Goal: Transaction & Acquisition: Purchase product/service

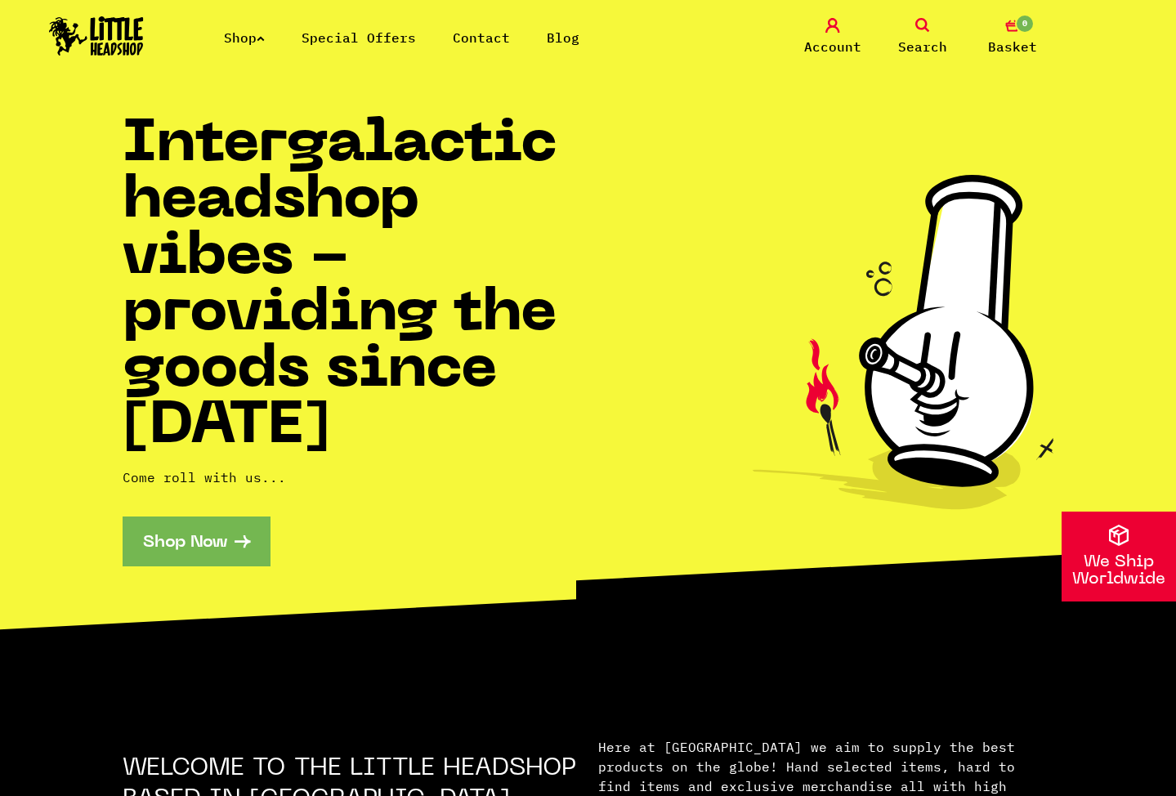
click at [265, 37] on icon at bounding box center [261, 38] width 8 height 7
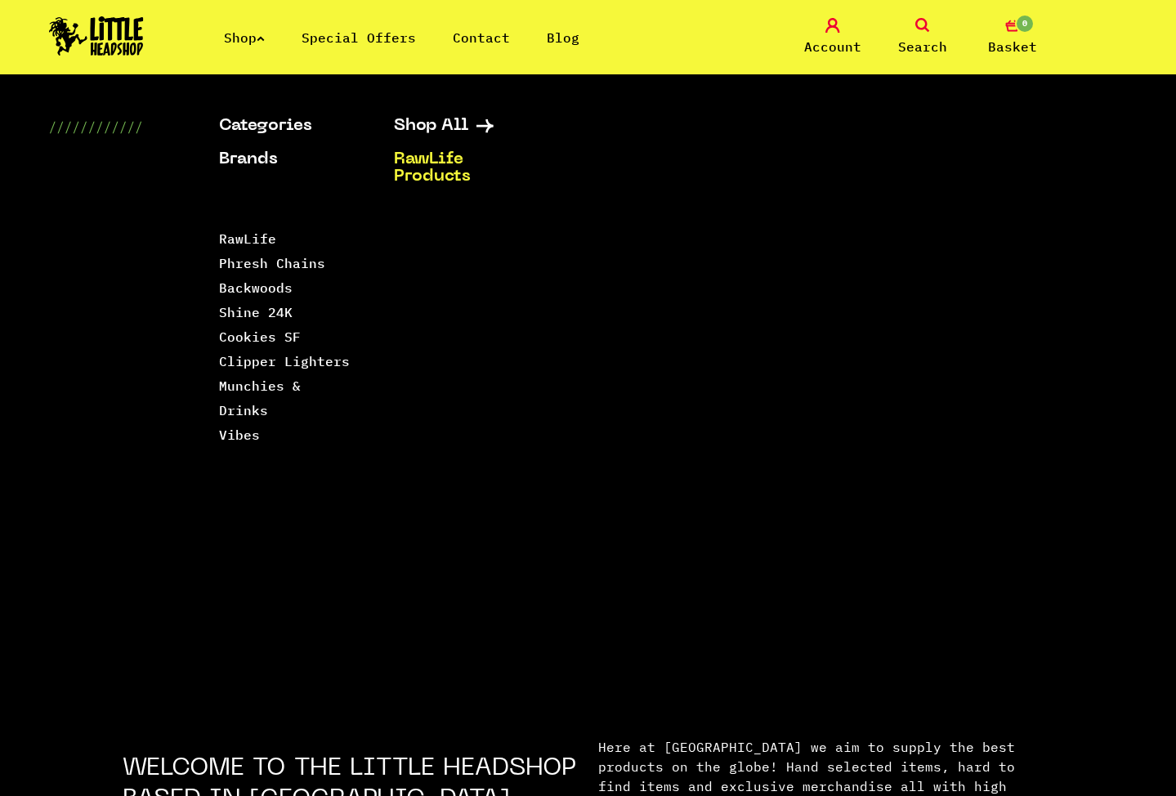
click at [448, 166] on link "RawLife Products" at bounding box center [461, 168] width 134 height 34
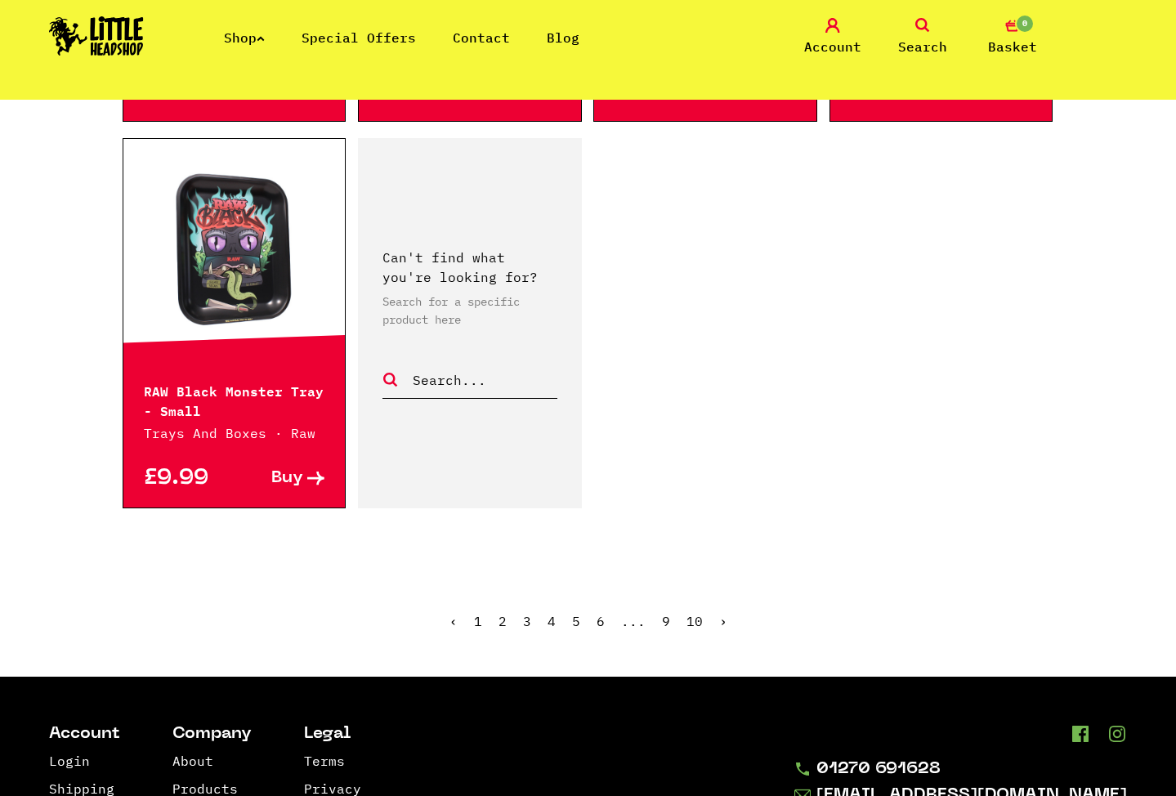
scroll to position [2521, 0]
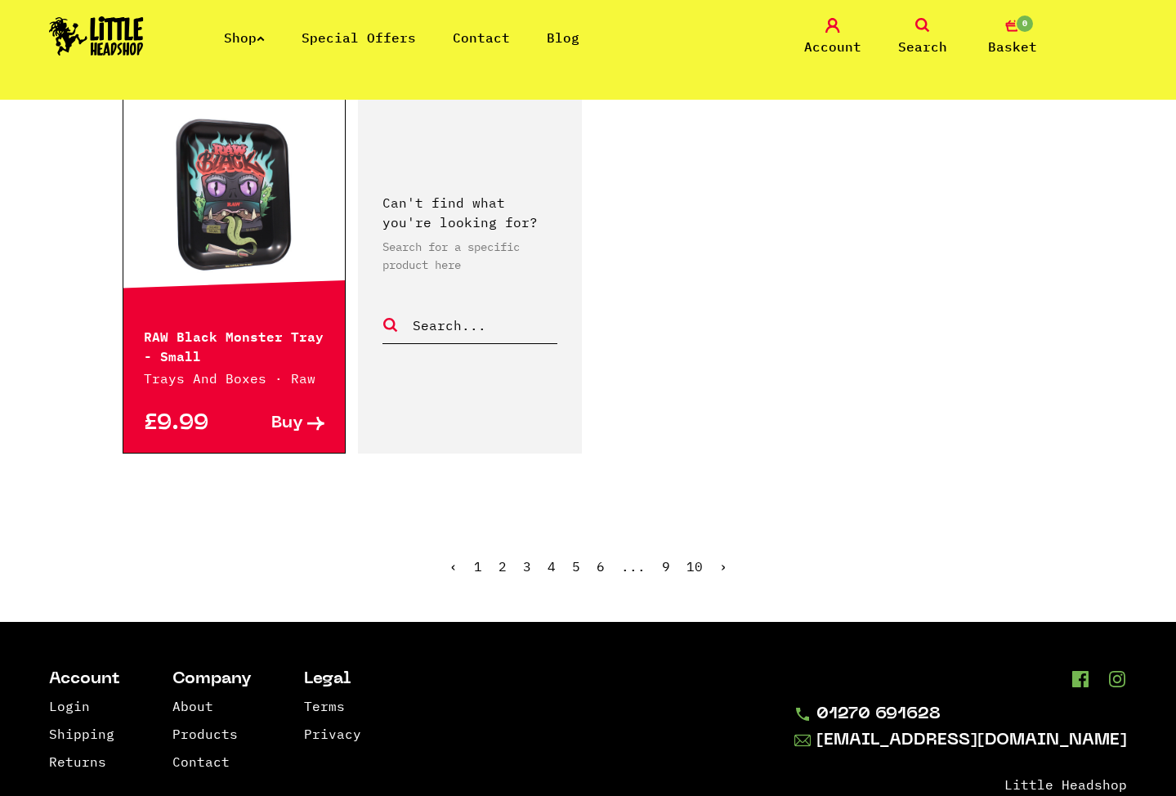
click at [501, 558] on link "2" at bounding box center [502, 566] width 8 height 16
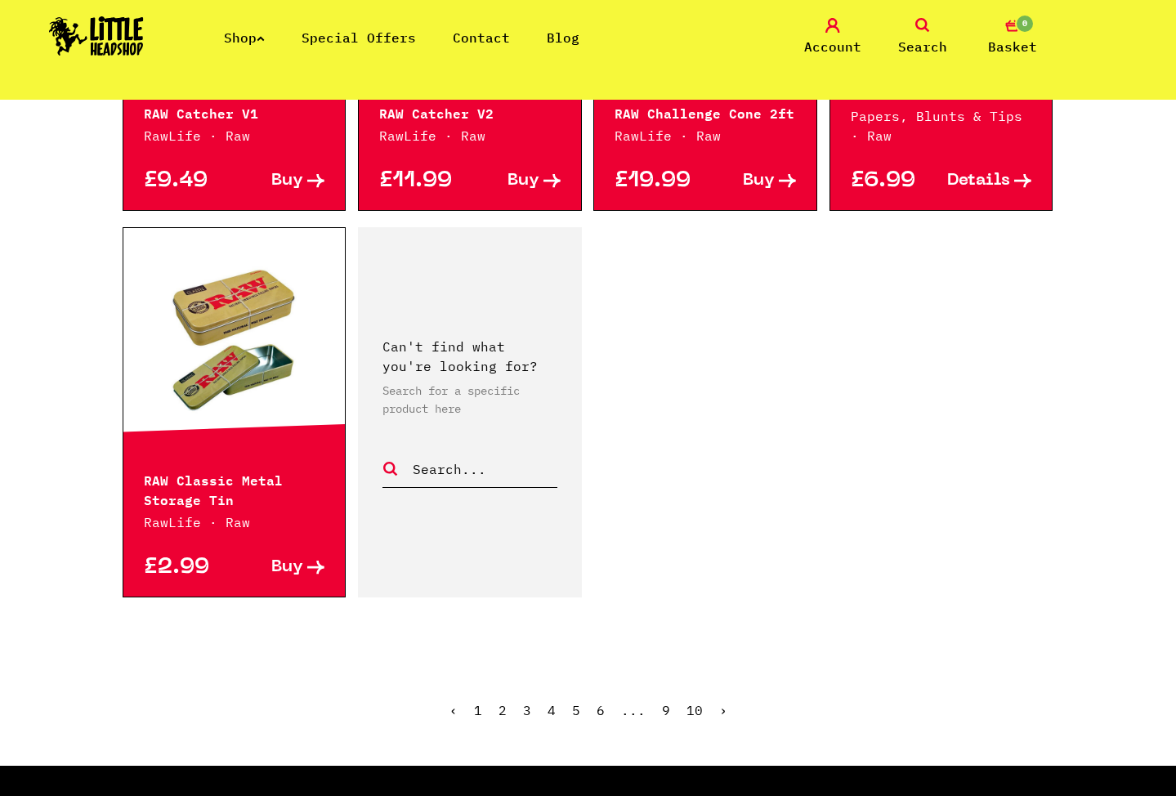
scroll to position [2393, 0]
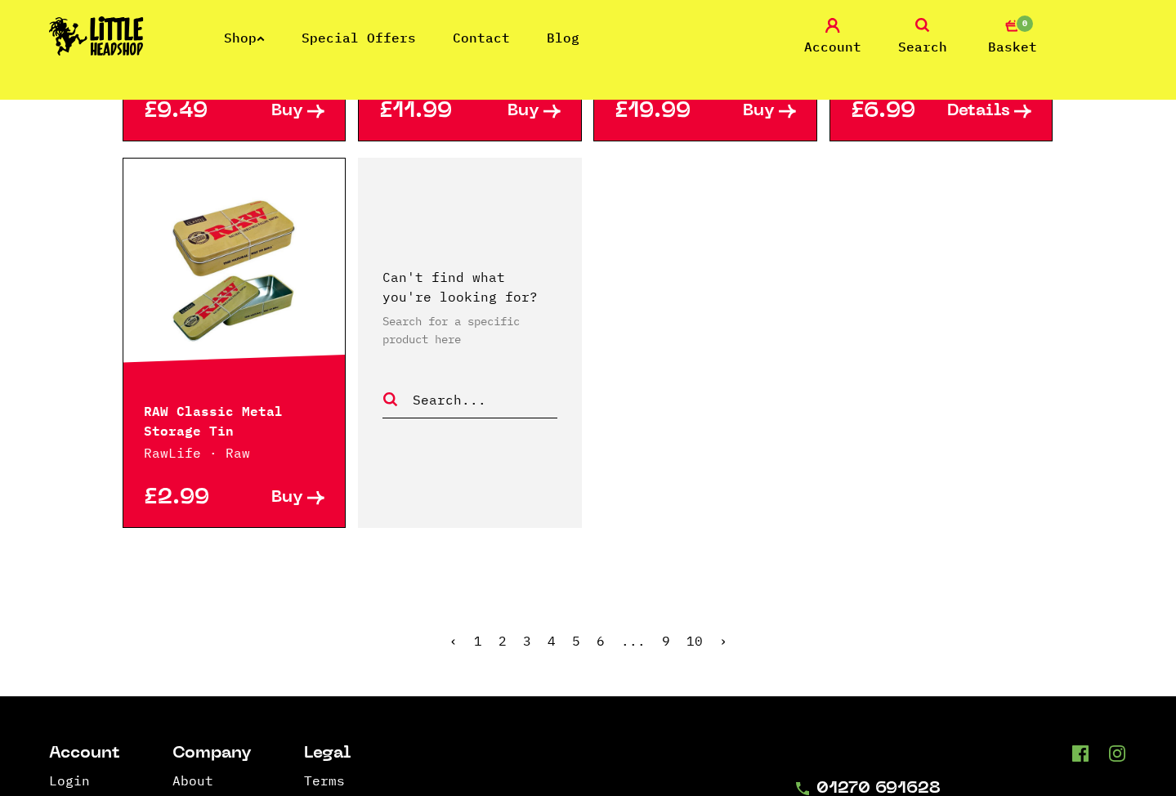
click at [528, 645] on link "3" at bounding box center [527, 640] width 8 height 16
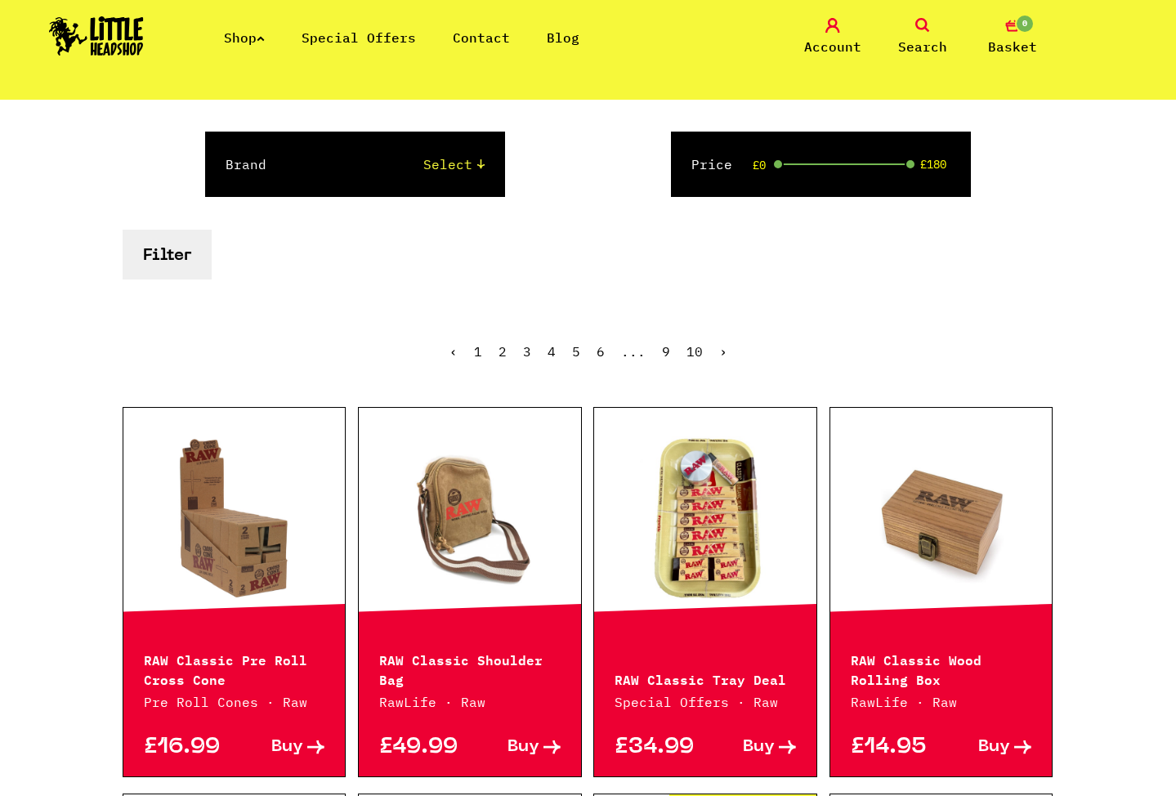
scroll to position [175, 0]
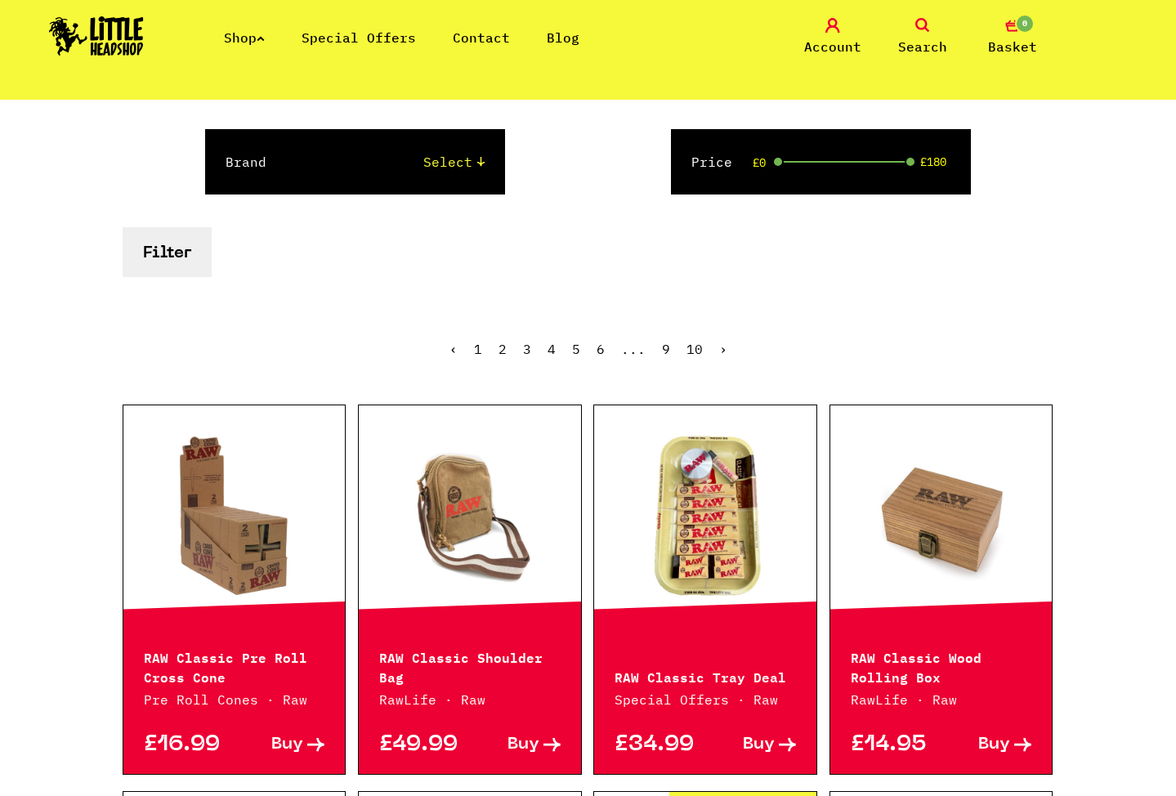
click at [688, 350] on link "10" at bounding box center [694, 349] width 16 height 16
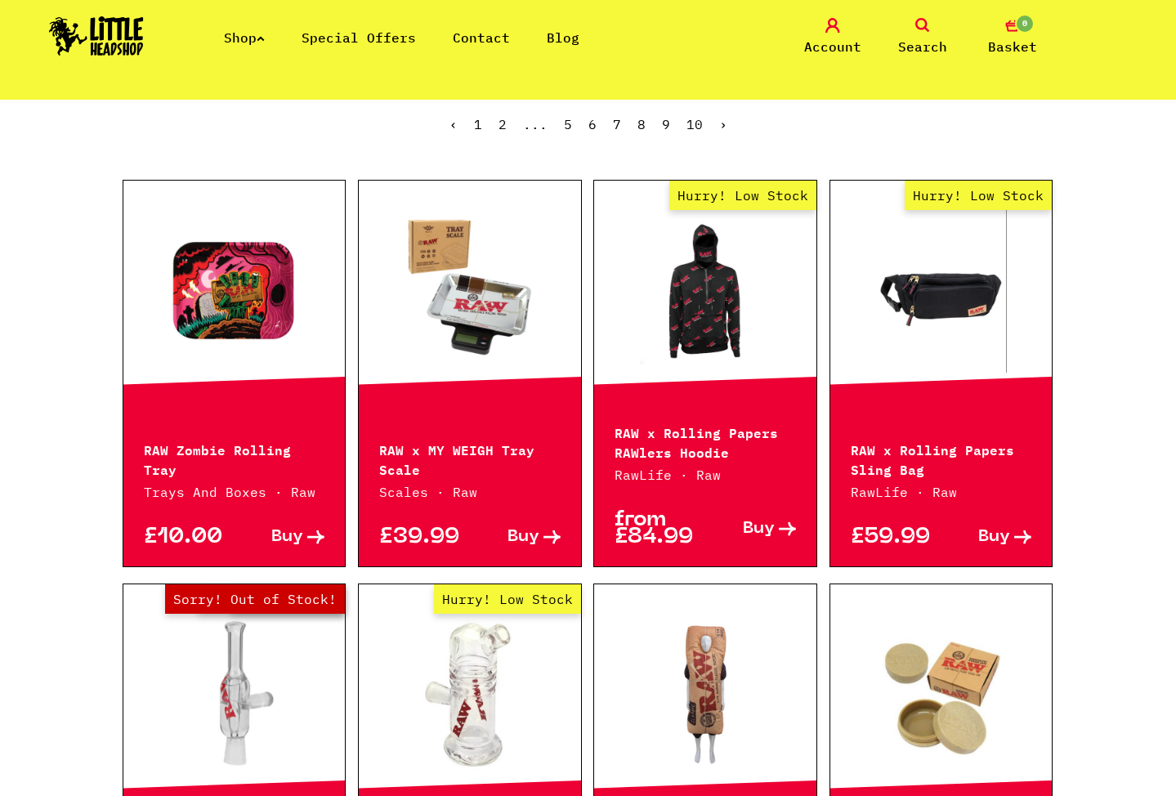
scroll to position [400, 0]
click at [697, 125] on span "10" at bounding box center [694, 124] width 16 height 16
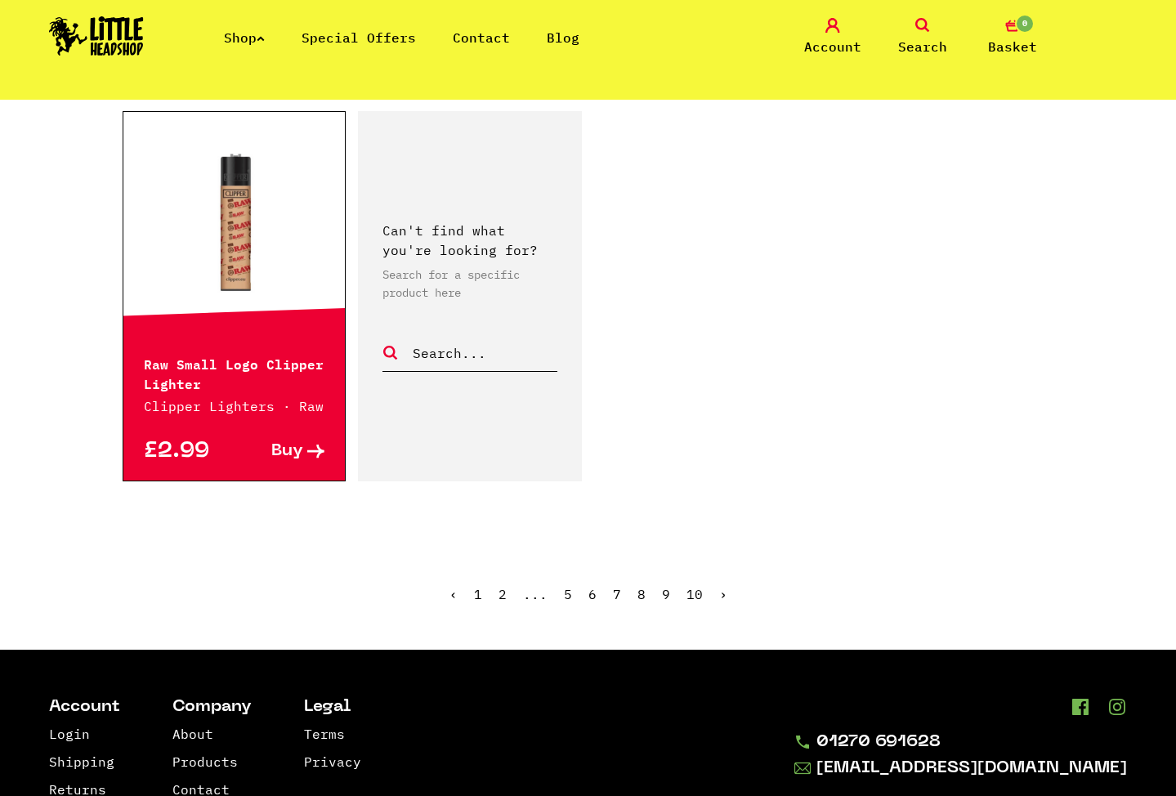
scroll to position [1258, 0]
click at [663, 592] on link "9" at bounding box center [666, 594] width 8 height 16
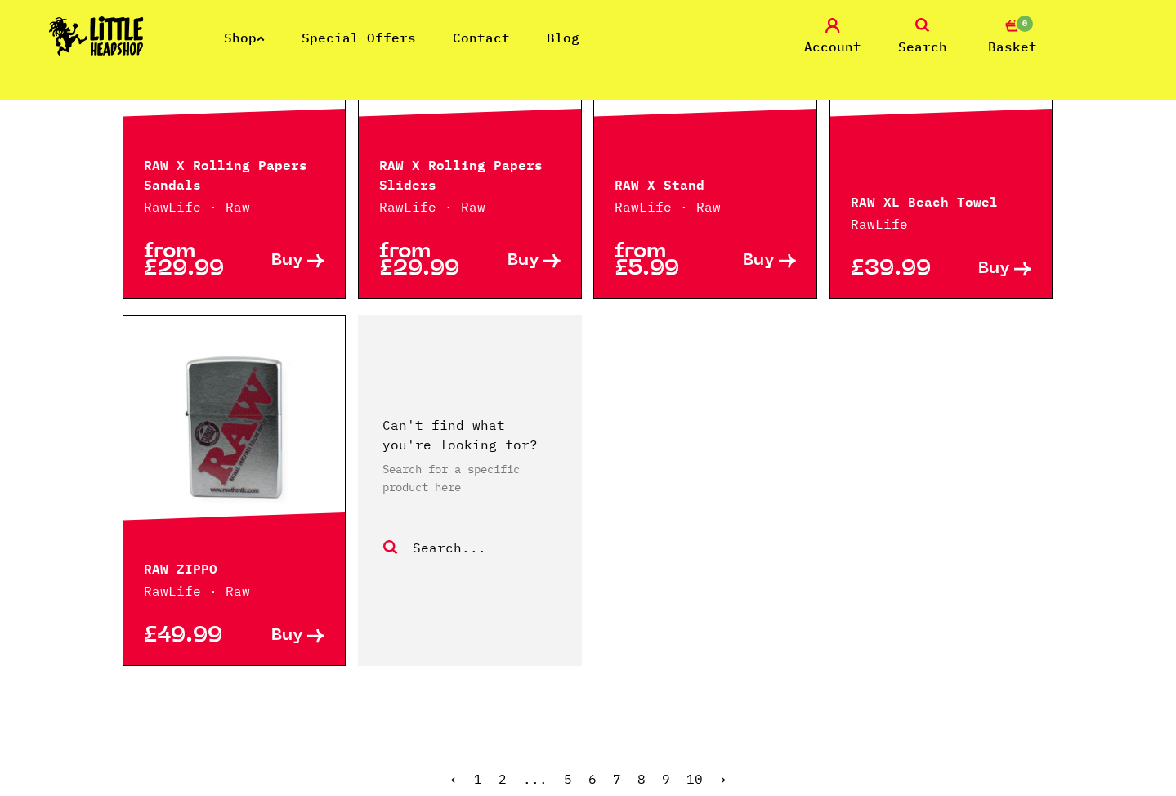
scroll to position [2337, 0]
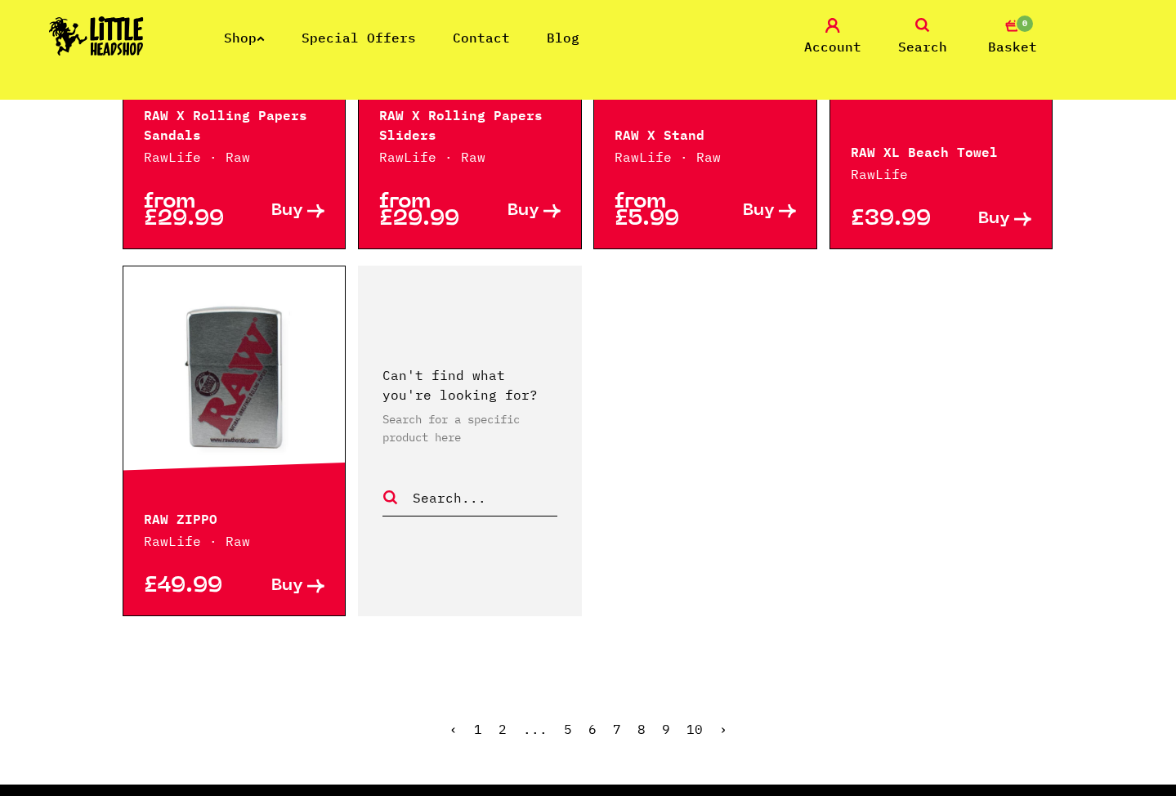
click at [644, 721] on link "8" at bounding box center [641, 729] width 8 height 16
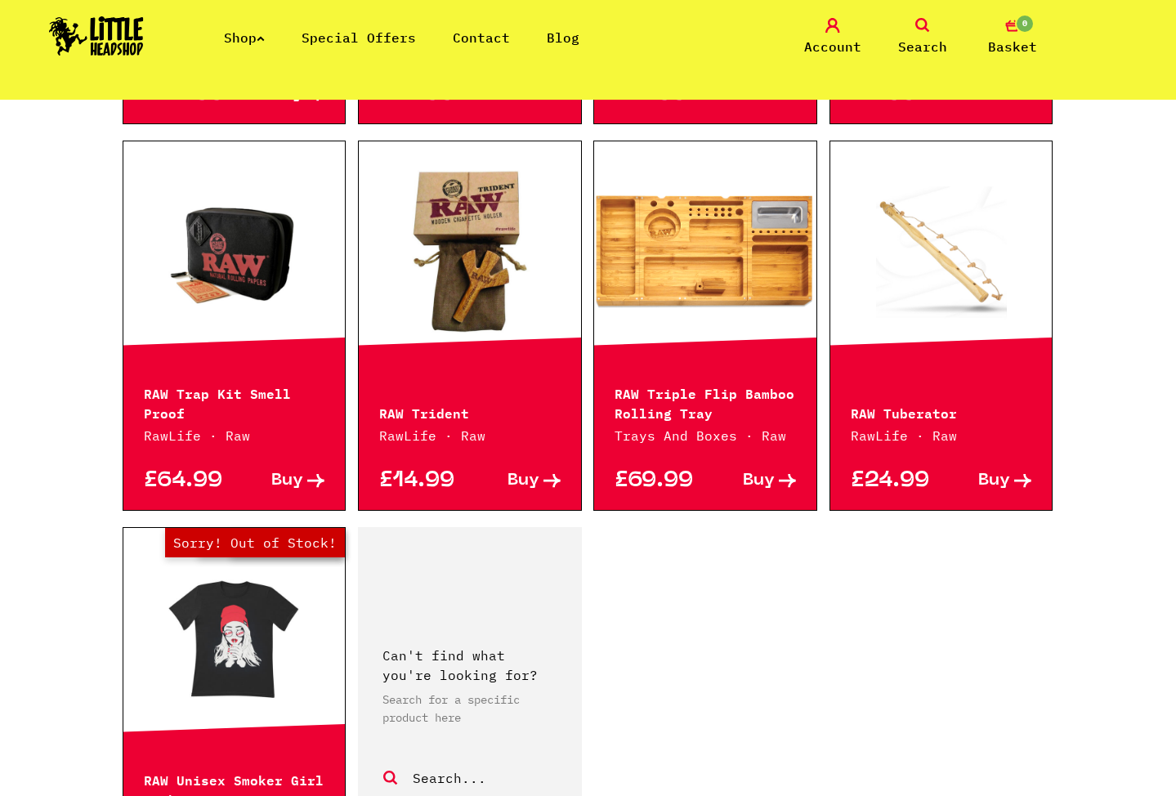
scroll to position [2059, 0]
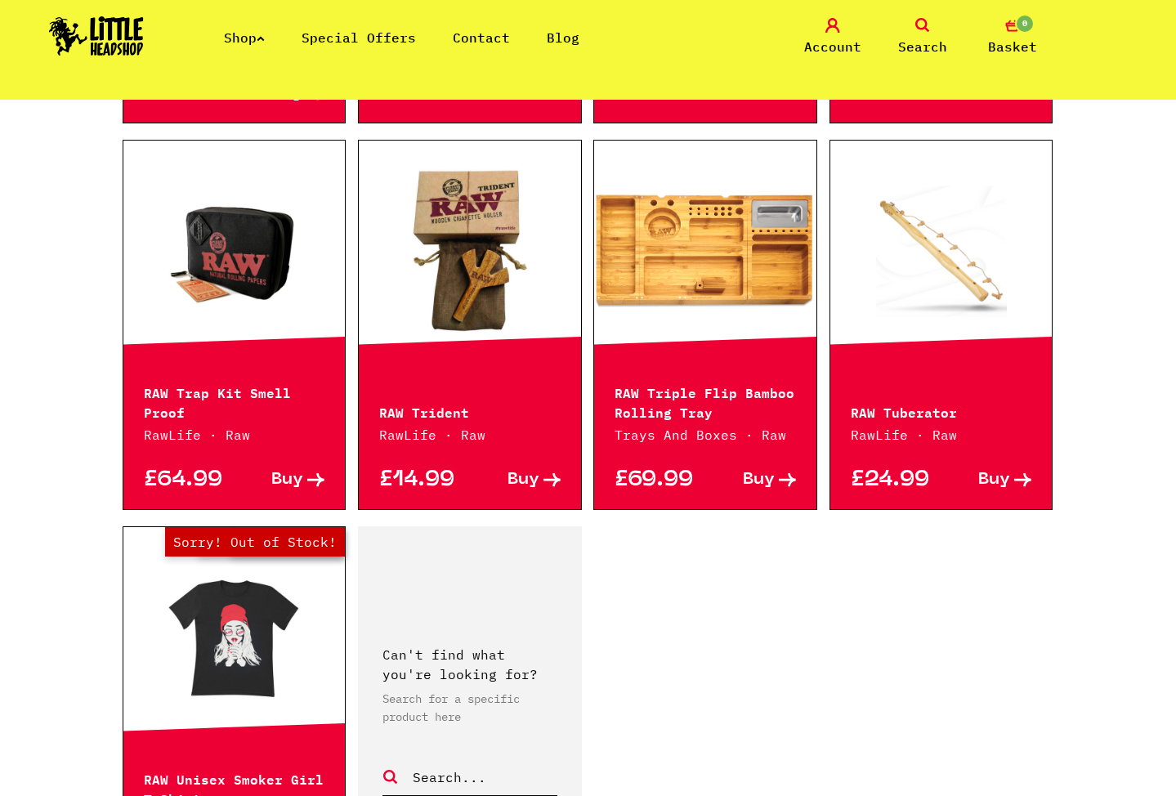
click at [945, 261] on link at bounding box center [941, 250] width 222 height 163
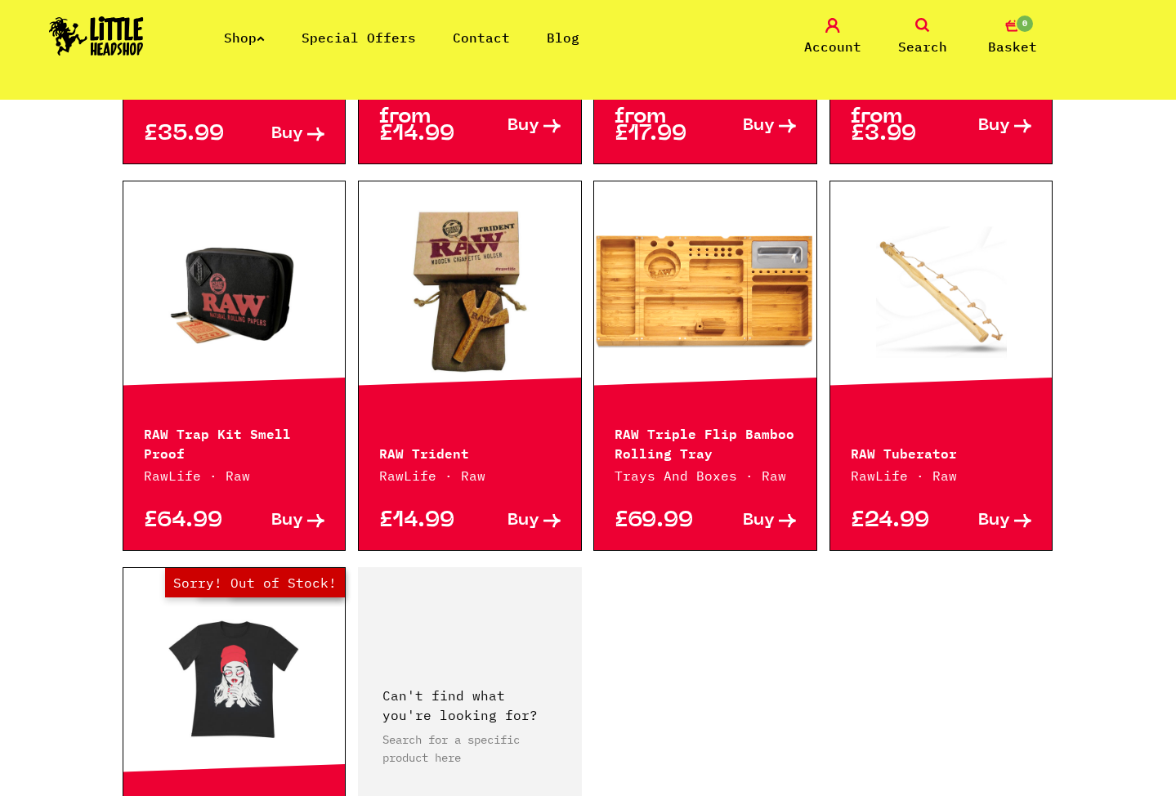
scroll to position [1994, 0]
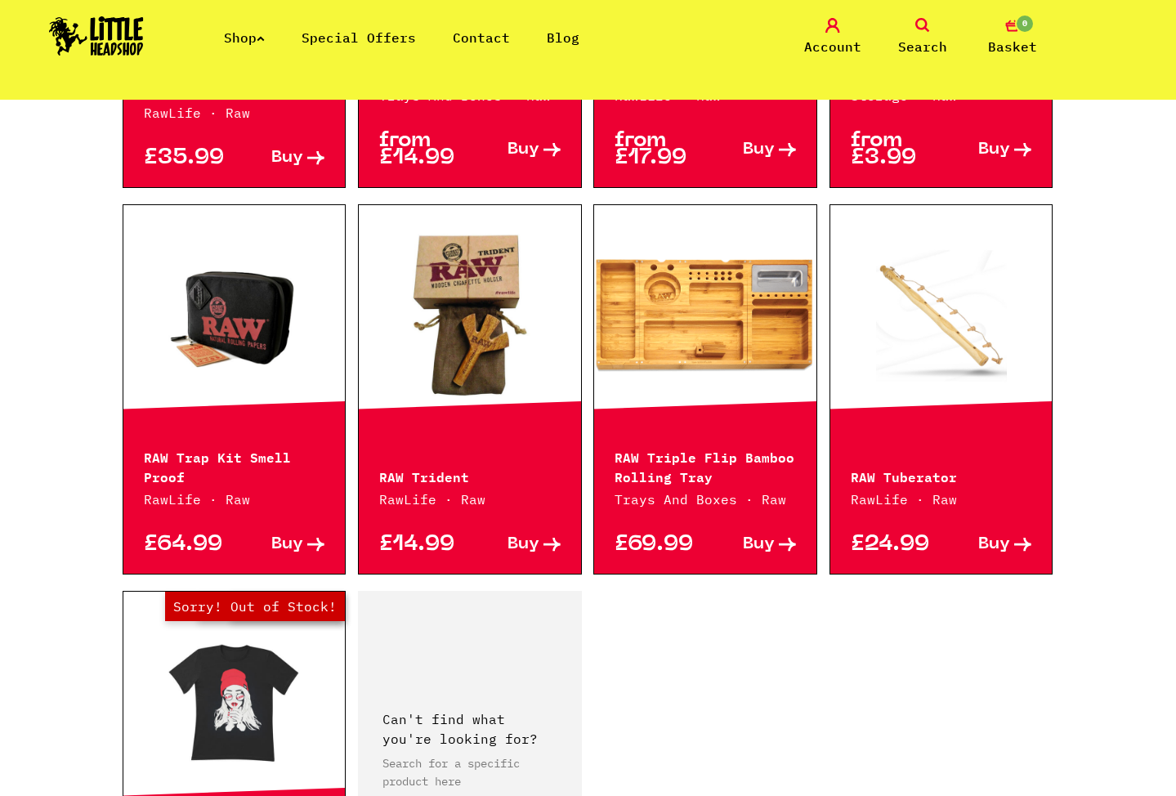
click at [535, 536] on span "Buy" at bounding box center [523, 544] width 32 height 17
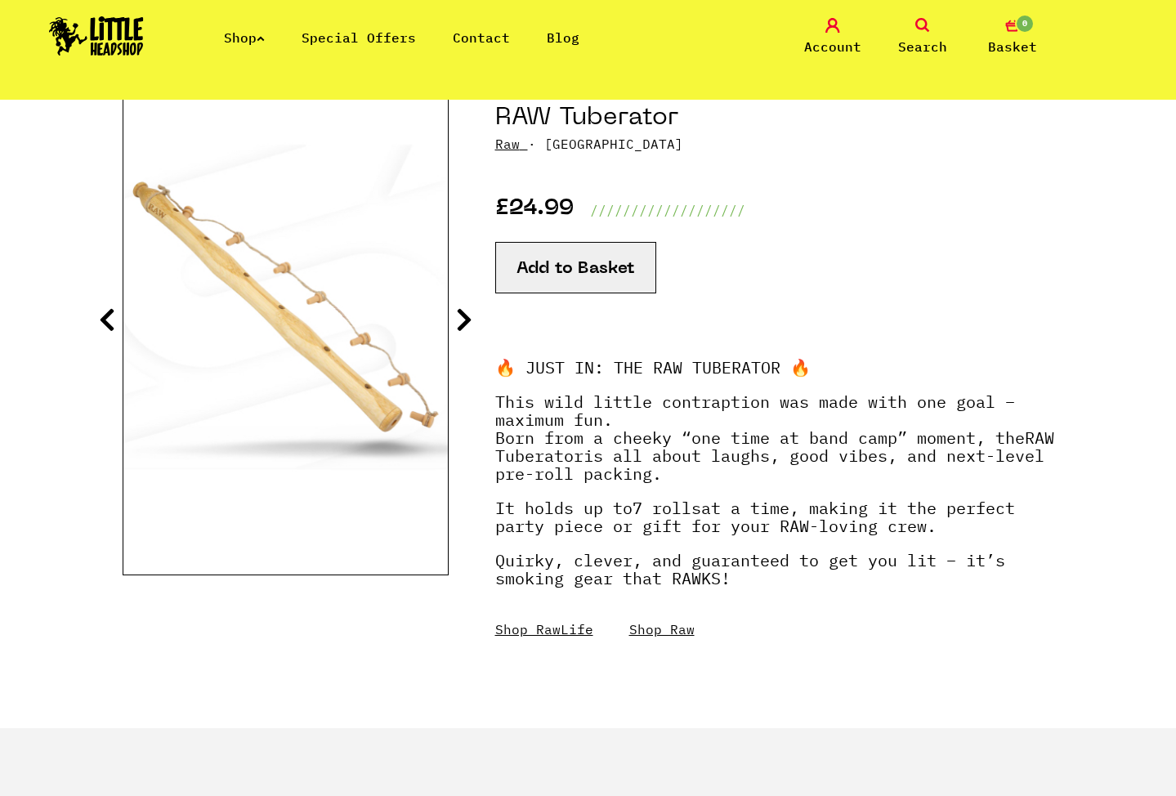
scroll to position [197, 0]
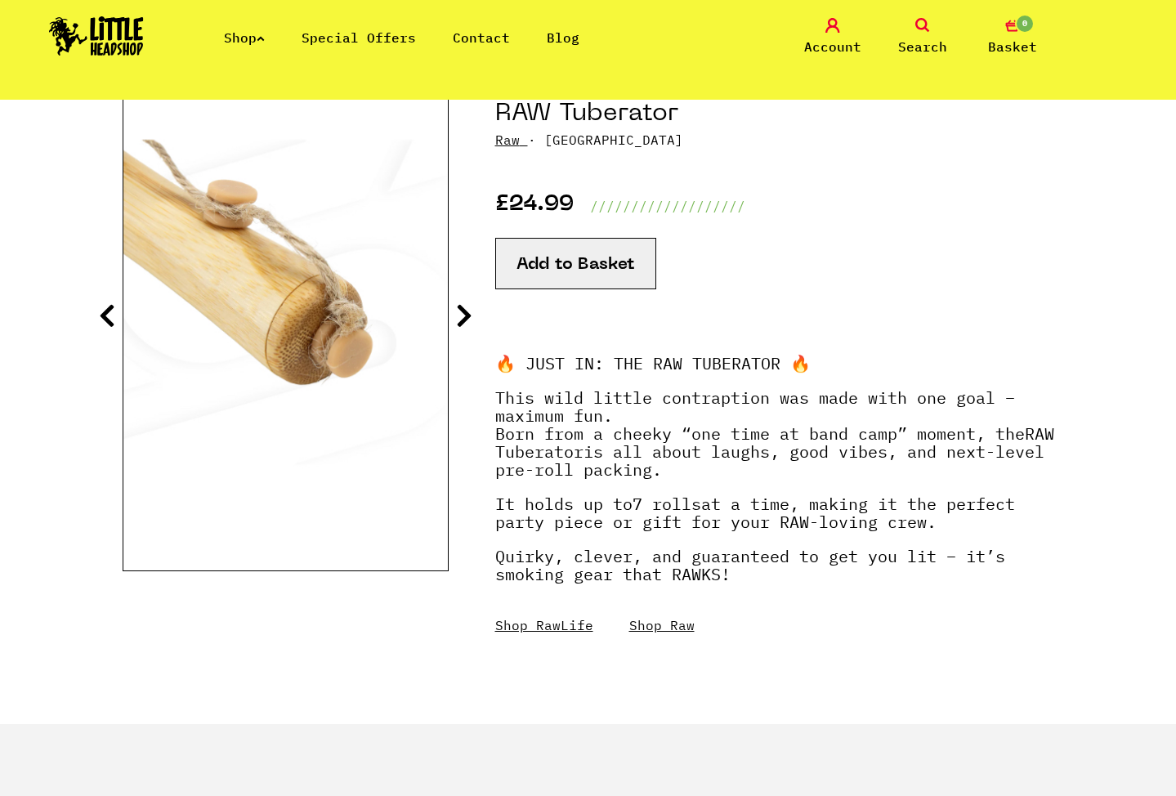
drag, startPoint x: 493, startPoint y: 443, endPoint x: 801, endPoint y: 464, distance: 308.7
click at [804, 464] on section "RAW Tuberator Raw · RAWTUB £24.99" at bounding box center [588, 395] width 931 height 658
click at [801, 464] on p "This wild little contraption was made with one goal – maximum fun . Born from a…" at bounding box center [774, 442] width 559 height 106
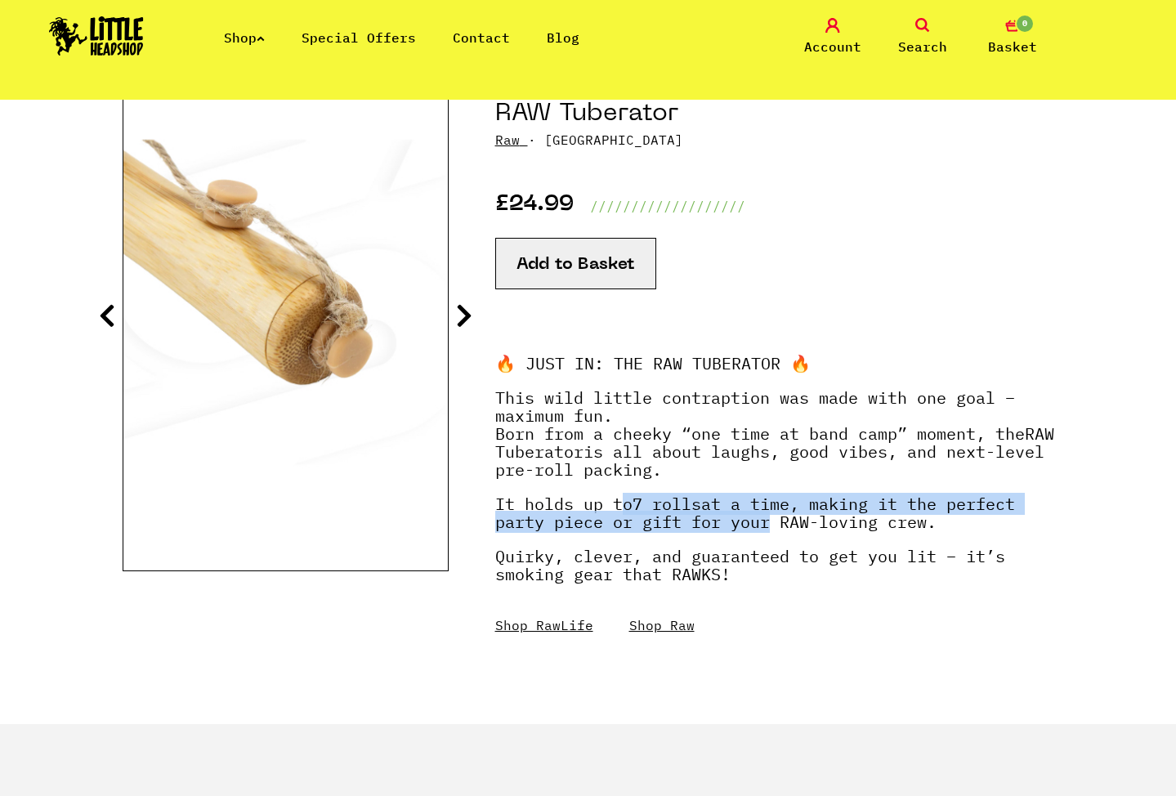
drag, startPoint x: 619, startPoint y: 502, endPoint x: 760, endPoint y: 515, distance: 141.1
click at [760, 515] on p "It holds up to 7 rolls at a time, making it the perfect party piece or gift for…" at bounding box center [774, 521] width 559 height 52
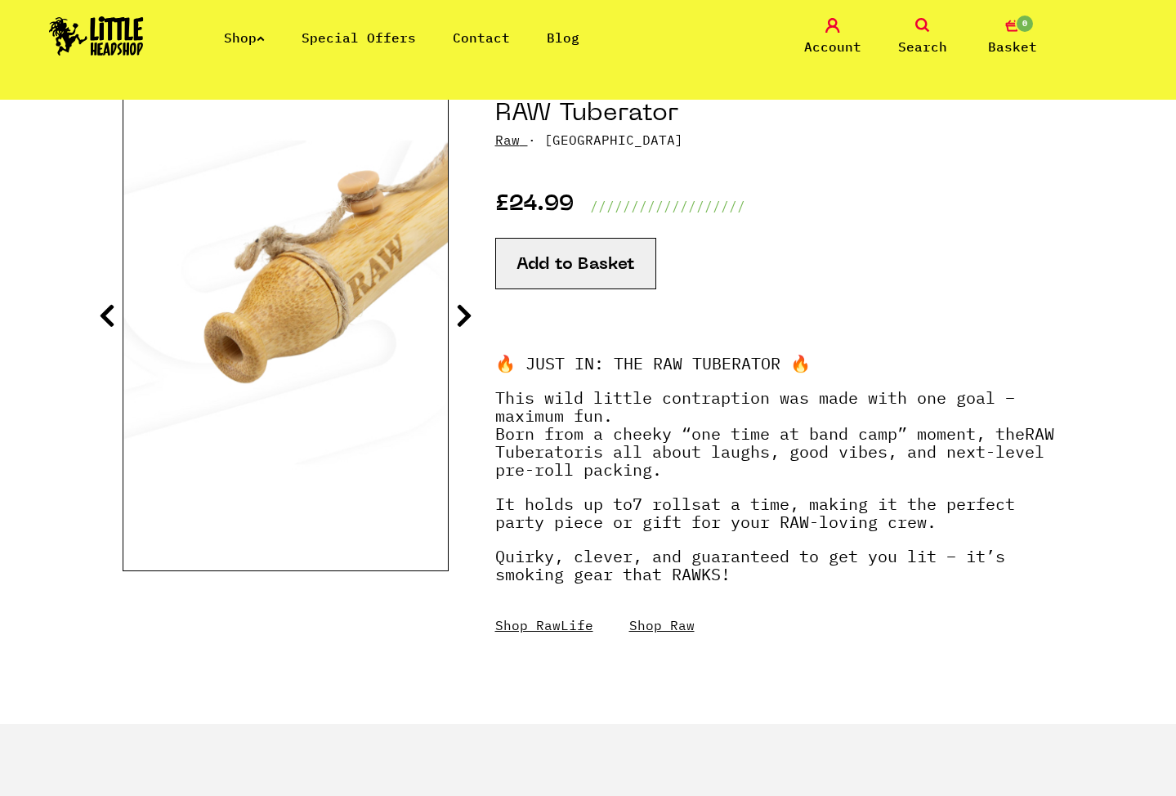
drag, startPoint x: 837, startPoint y: 515, endPoint x: 958, endPoint y: 526, distance: 122.3
click at [959, 527] on p "It holds up to 7 rolls at a time, making it the perfect party piece or gift for…" at bounding box center [774, 521] width 559 height 52
click at [958, 526] on p "It holds up to 7 rolls at a time, making it the perfect party piece or gift for…" at bounding box center [774, 521] width 559 height 52
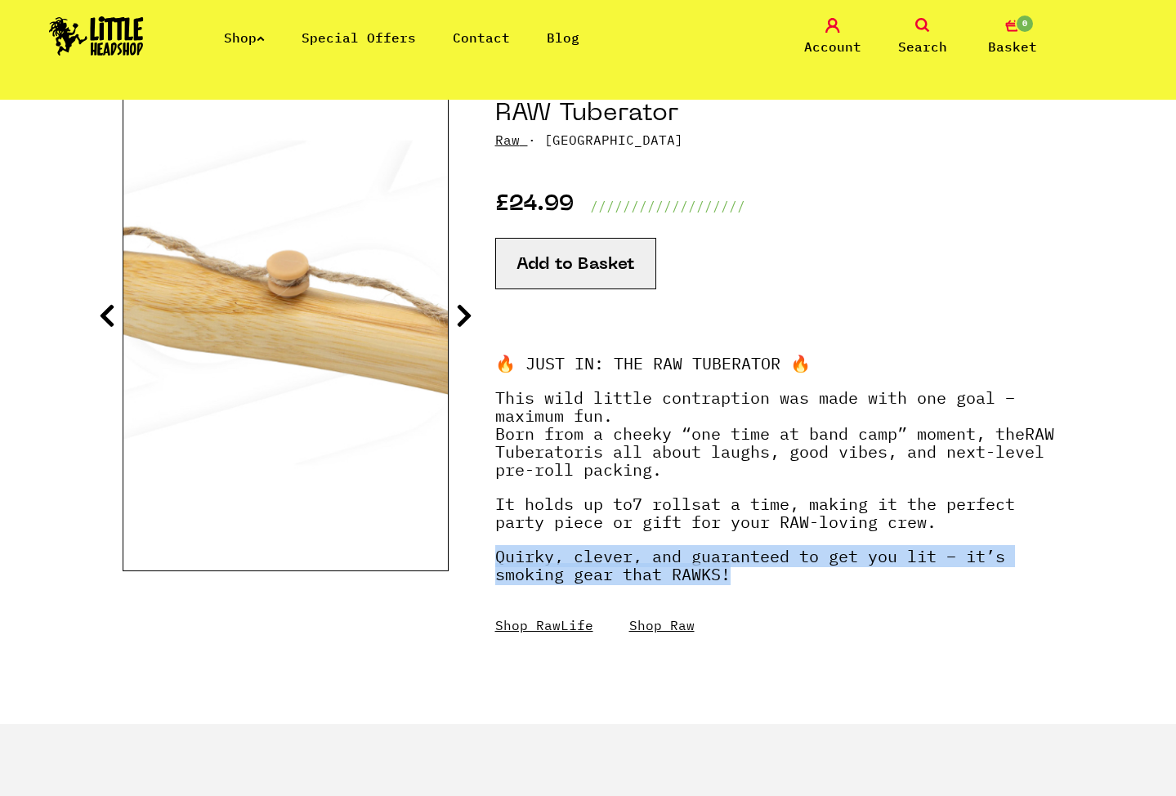
drag, startPoint x: 498, startPoint y: 552, endPoint x: 800, endPoint y: 585, distance: 304.1
click at [802, 587] on p "Quirky, clever, and guaranteed to get you lit – it’s smoking gear that RAWKS!" at bounding box center [774, 573] width 559 height 52
click at [800, 585] on p "Quirky, clever, and guaranteed to get you lit – it’s smoking gear that RAWKS!" at bounding box center [774, 573] width 559 height 52
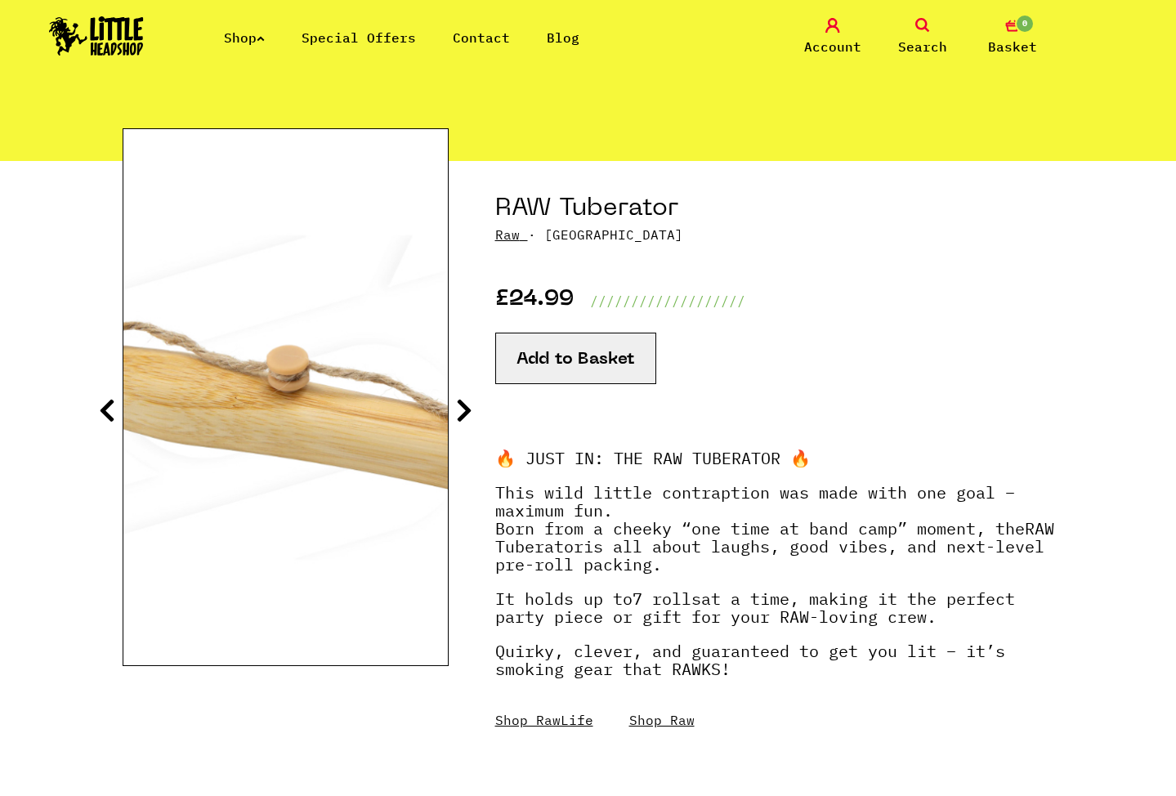
scroll to position [102, 0]
click at [114, 405] on icon at bounding box center [107, 410] width 16 height 26
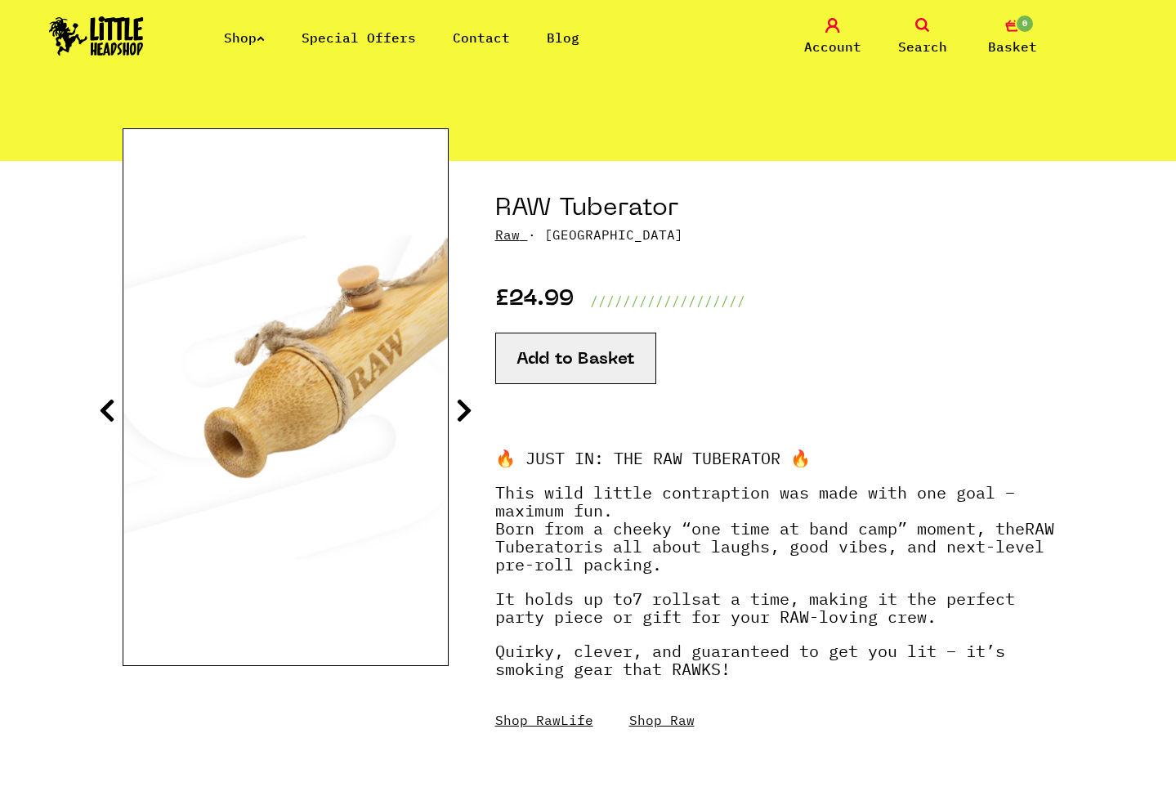
click at [114, 405] on icon at bounding box center [107, 410] width 16 height 26
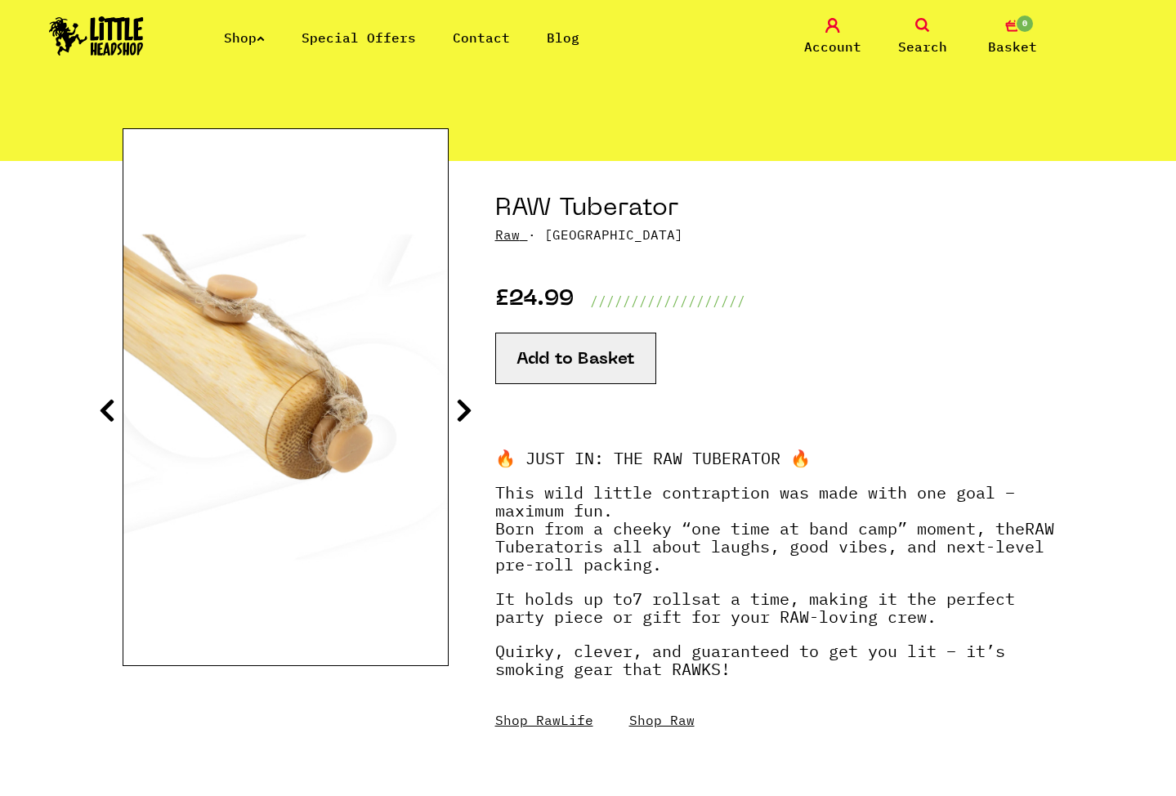
click at [114, 405] on icon at bounding box center [107, 410] width 16 height 26
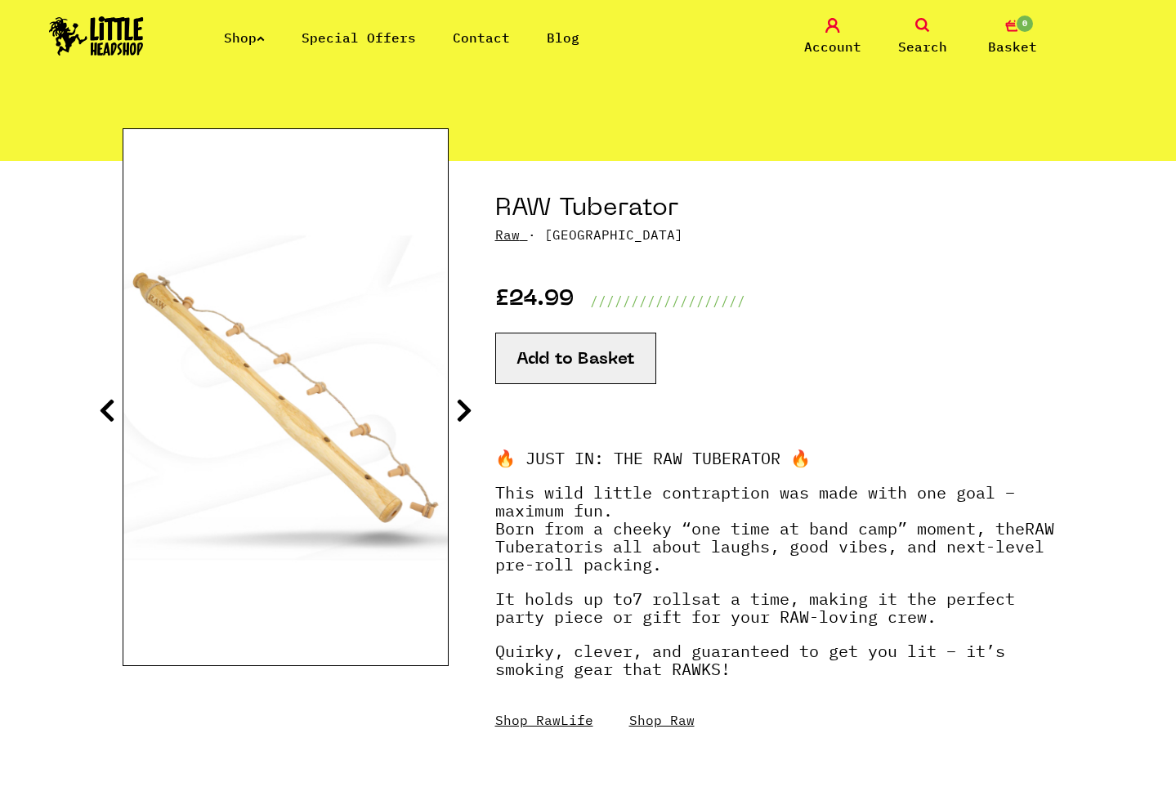
click at [114, 405] on icon at bounding box center [107, 410] width 16 height 26
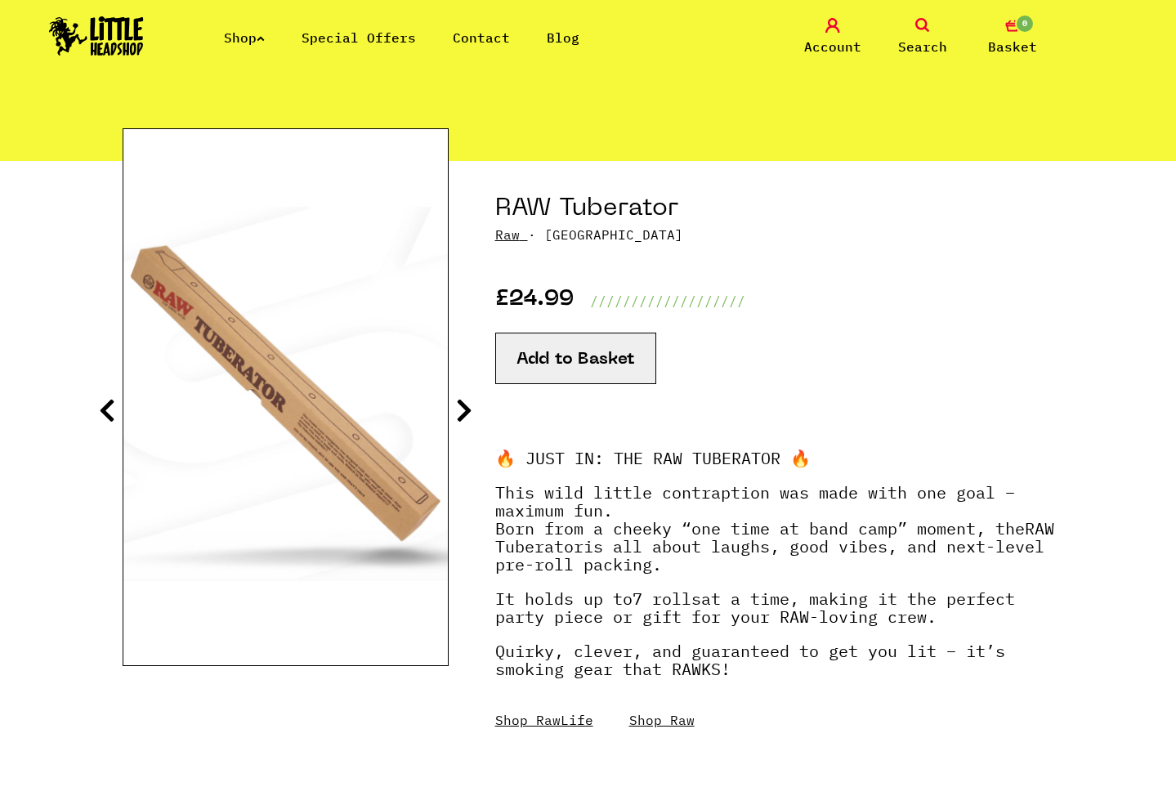
click at [114, 405] on icon at bounding box center [107, 410] width 16 height 26
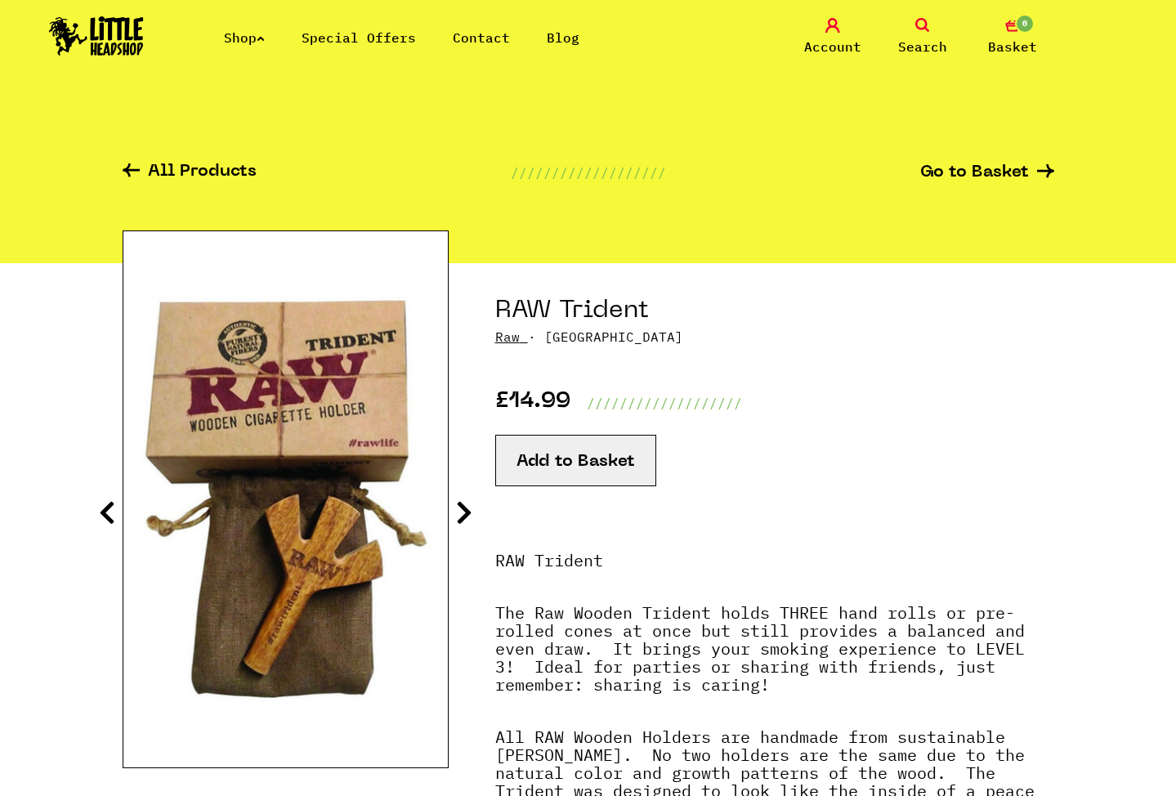
click at [614, 462] on button "Add to Basket" at bounding box center [575, 460] width 161 height 51
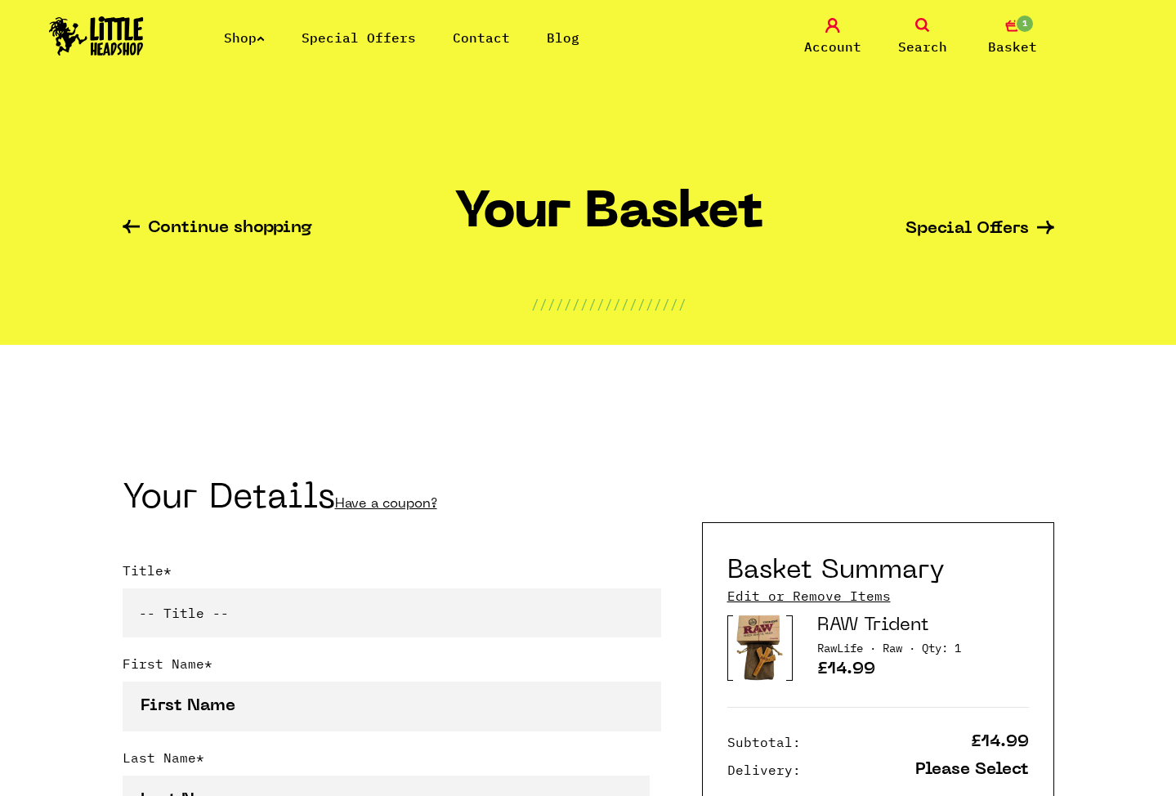
click at [246, 222] on link "Continue shopping" at bounding box center [218, 229] width 190 height 19
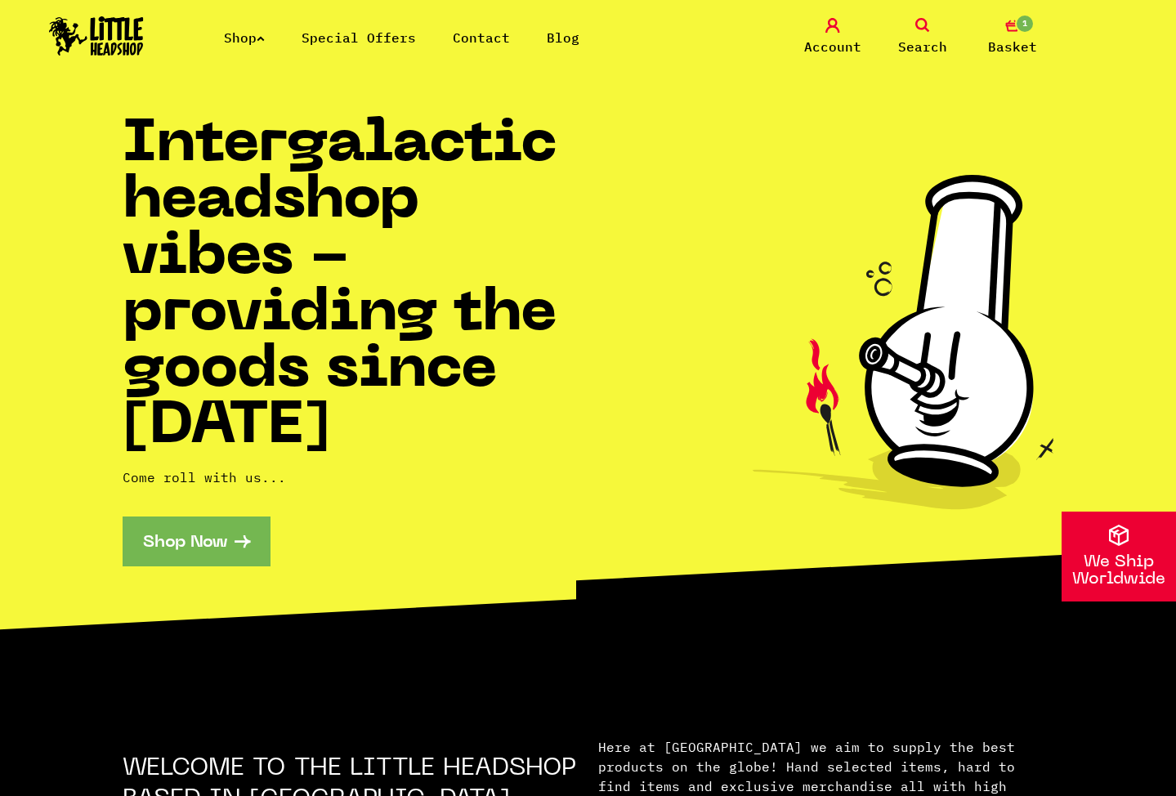
click at [265, 47] on li "Shop" at bounding box center [244, 38] width 41 height 20
click at [265, 41] on icon at bounding box center [261, 38] width 8 height 7
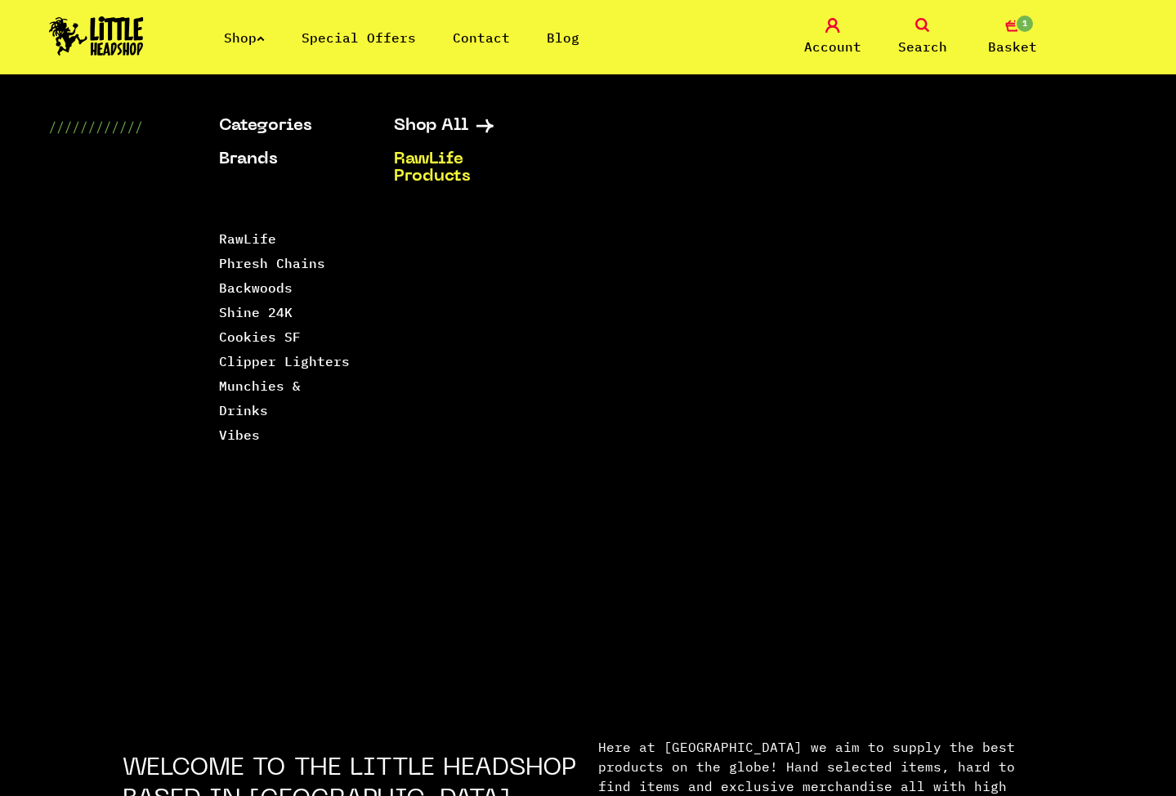
click at [426, 182] on link "RawLife Products" at bounding box center [461, 168] width 134 height 34
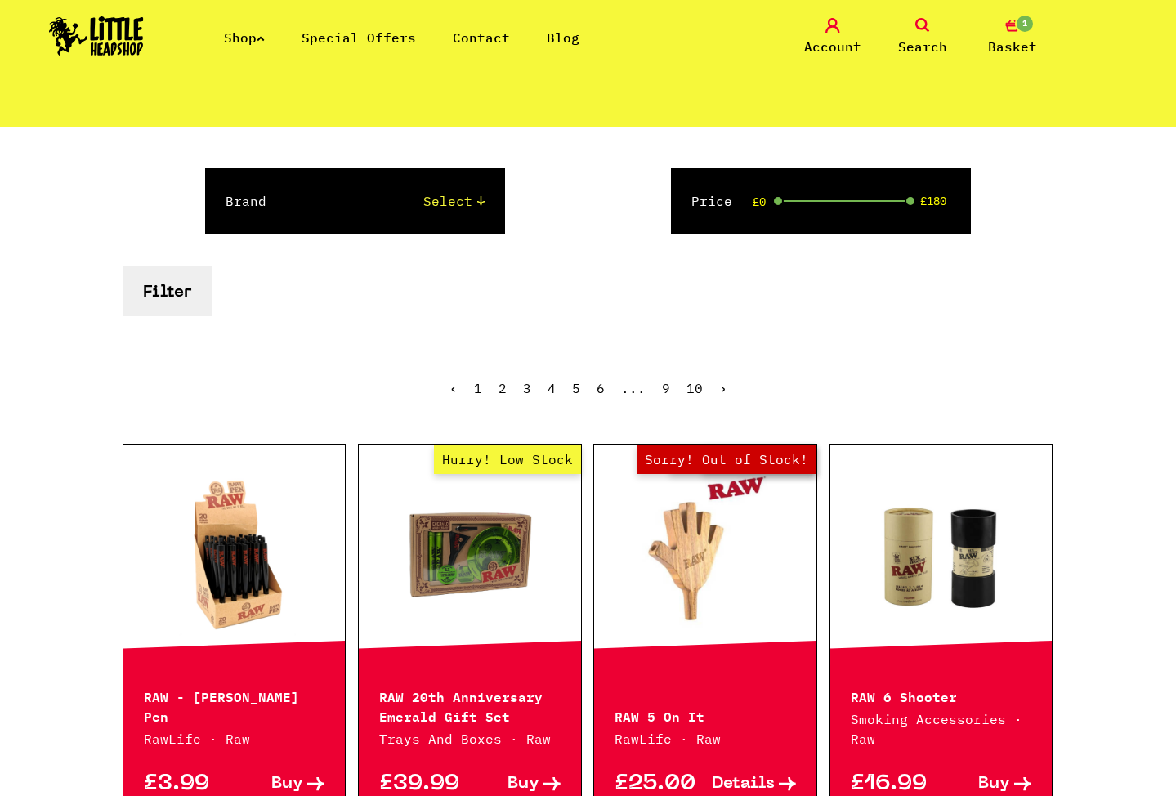
scroll to position [141, 0]
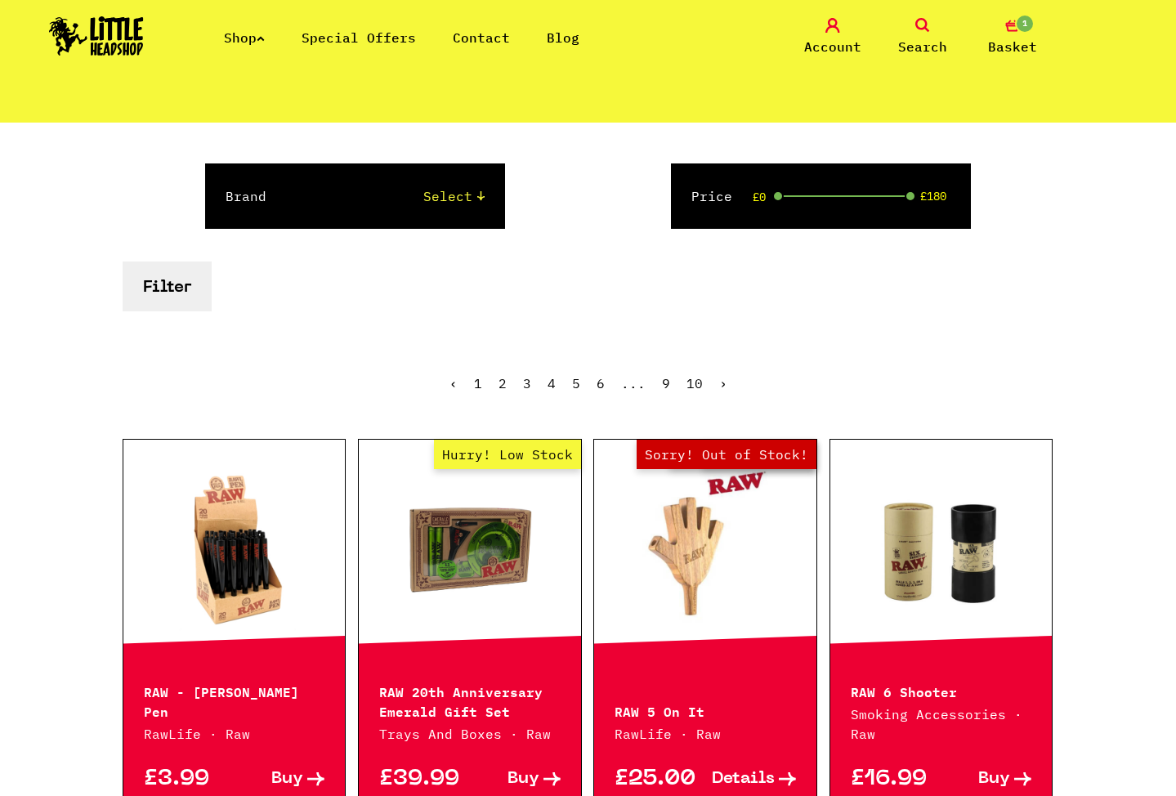
click at [748, 777] on span "Details" at bounding box center [743, 778] width 63 height 17
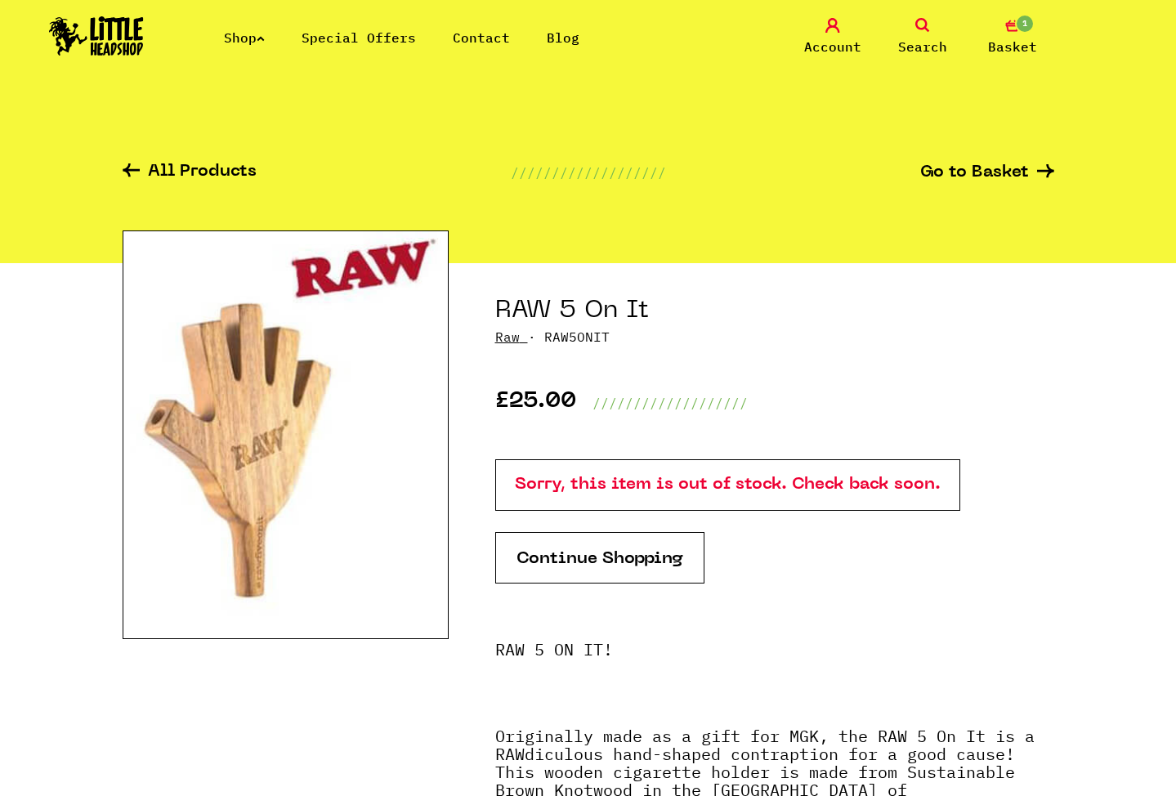
click at [596, 556] on link "Continue Shopping" at bounding box center [599, 557] width 209 height 51
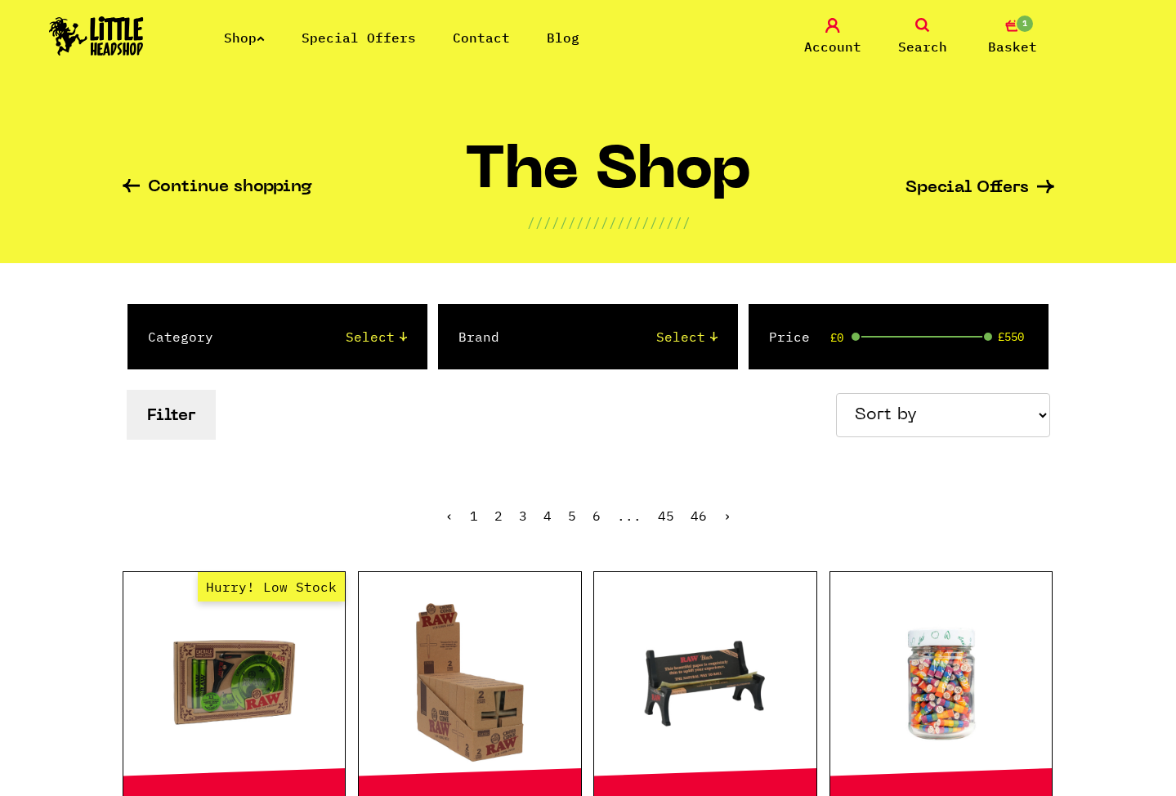
click at [257, 40] on link "Shop" at bounding box center [244, 37] width 41 height 16
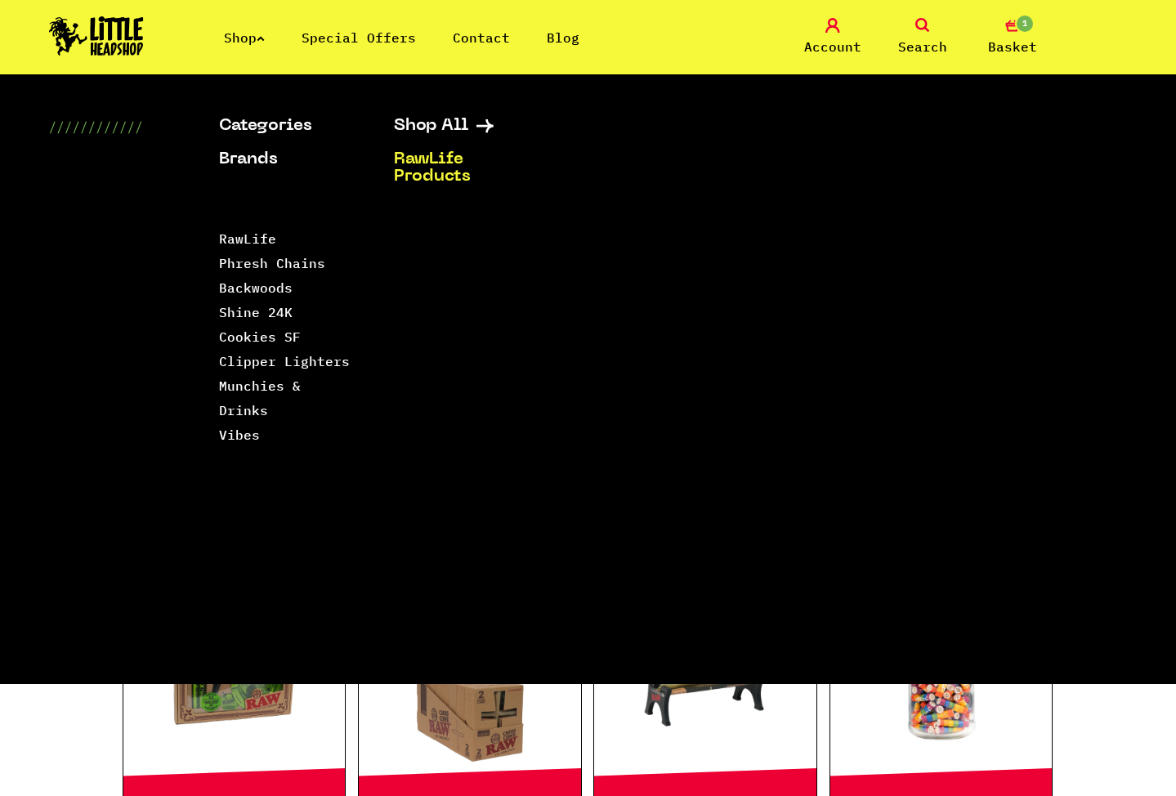
click at [444, 164] on link "RawLife Products" at bounding box center [461, 168] width 134 height 34
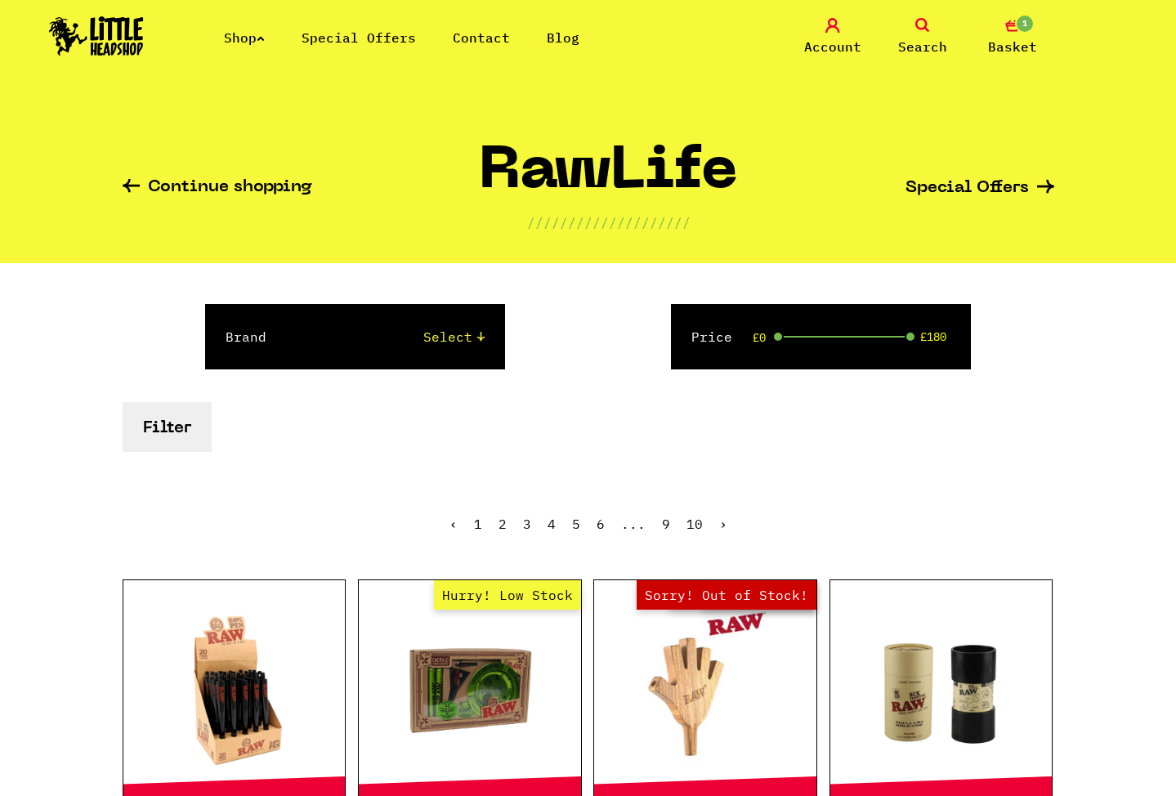
click at [598, 530] on link "6" at bounding box center [600, 524] width 8 height 16
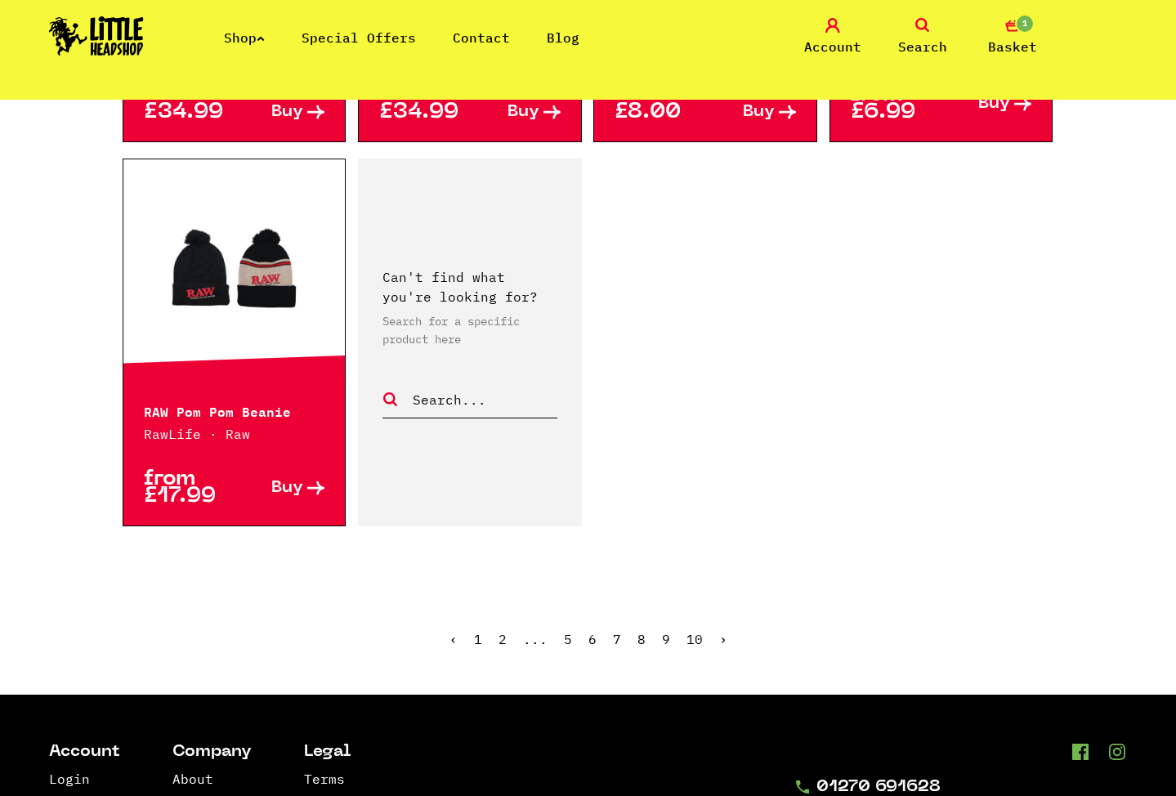
scroll to position [2472, 0]
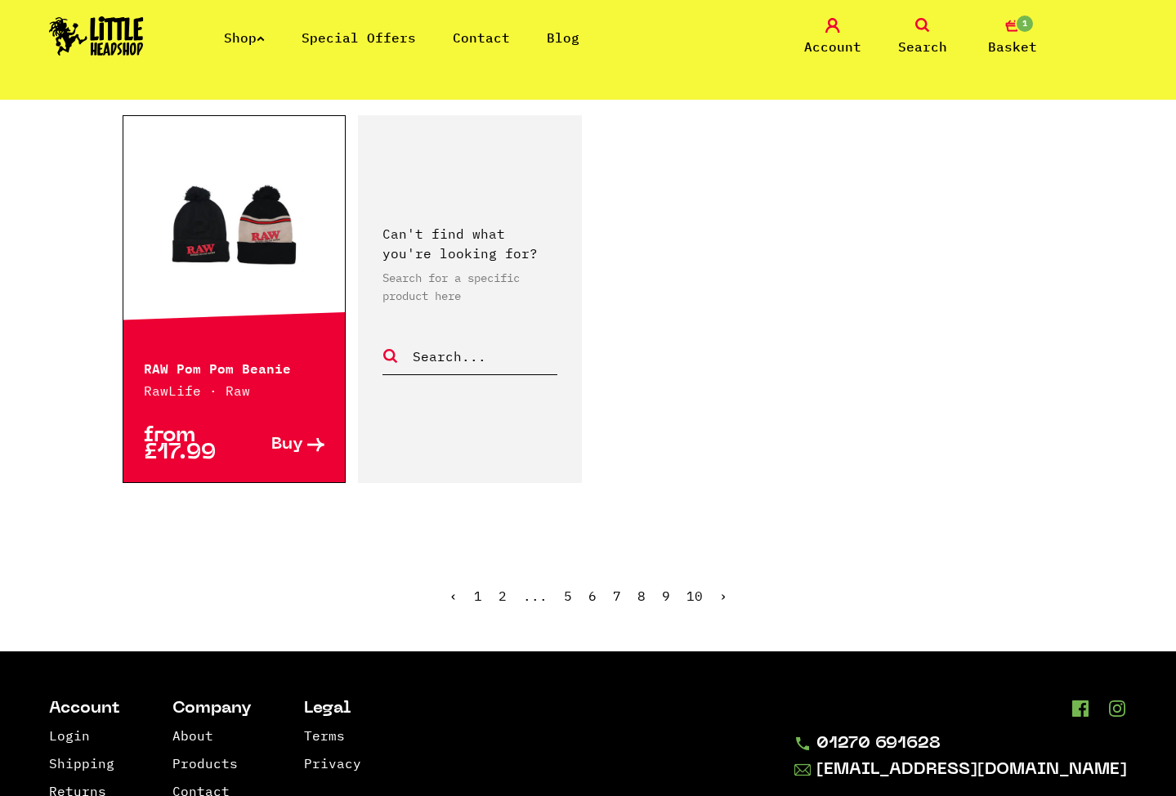
click at [641, 595] on link "8" at bounding box center [641, 595] width 8 height 16
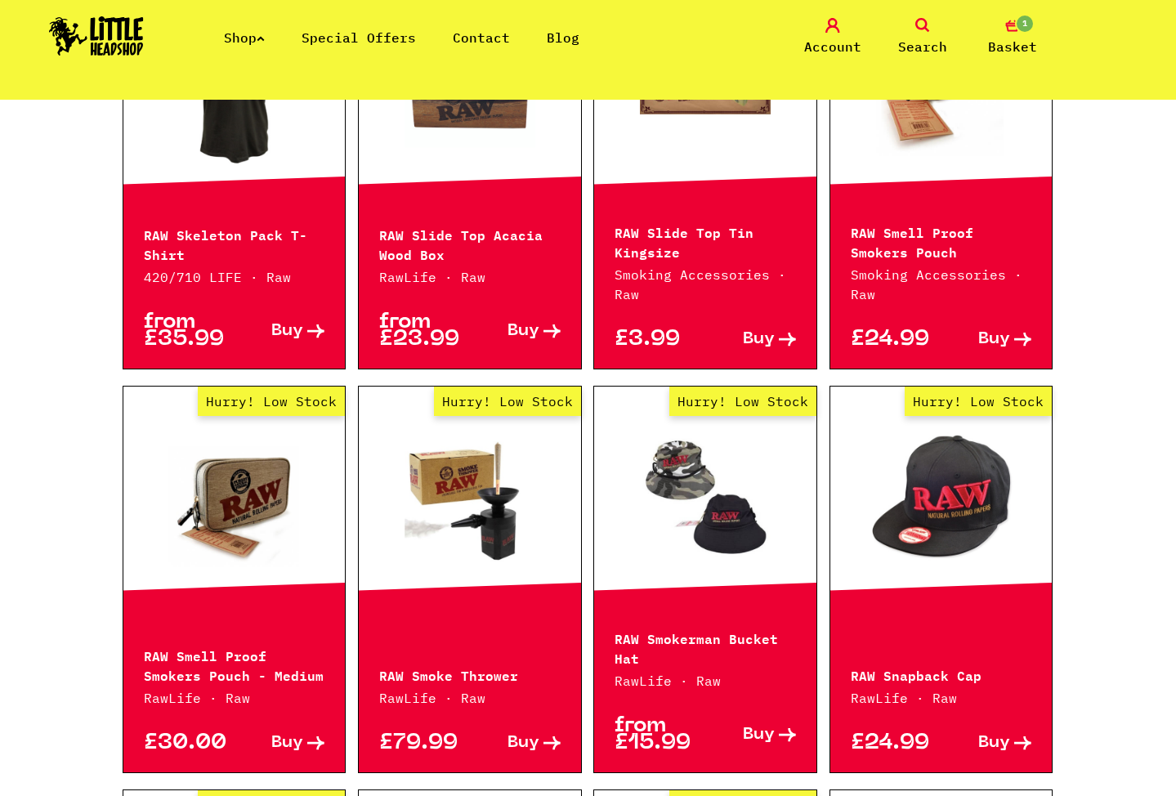
scroll to position [713, 0]
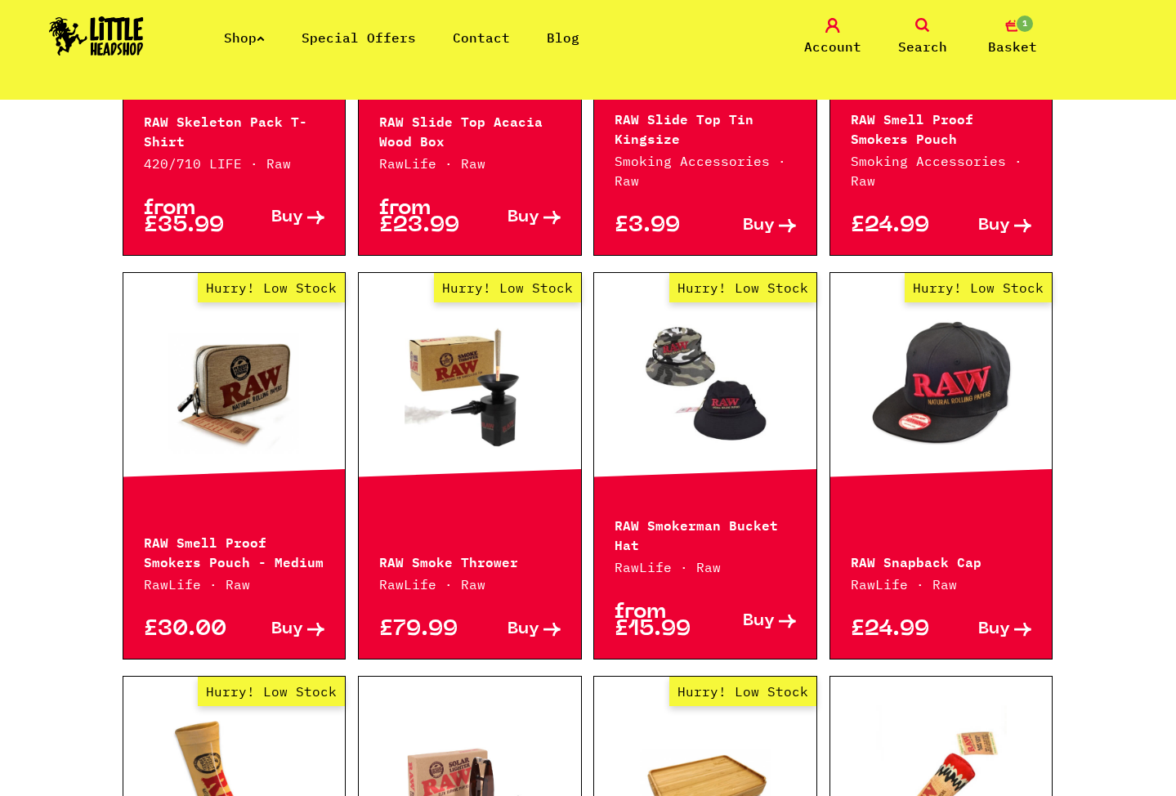
click at [523, 627] on span "Buy" at bounding box center [523, 629] width 32 height 17
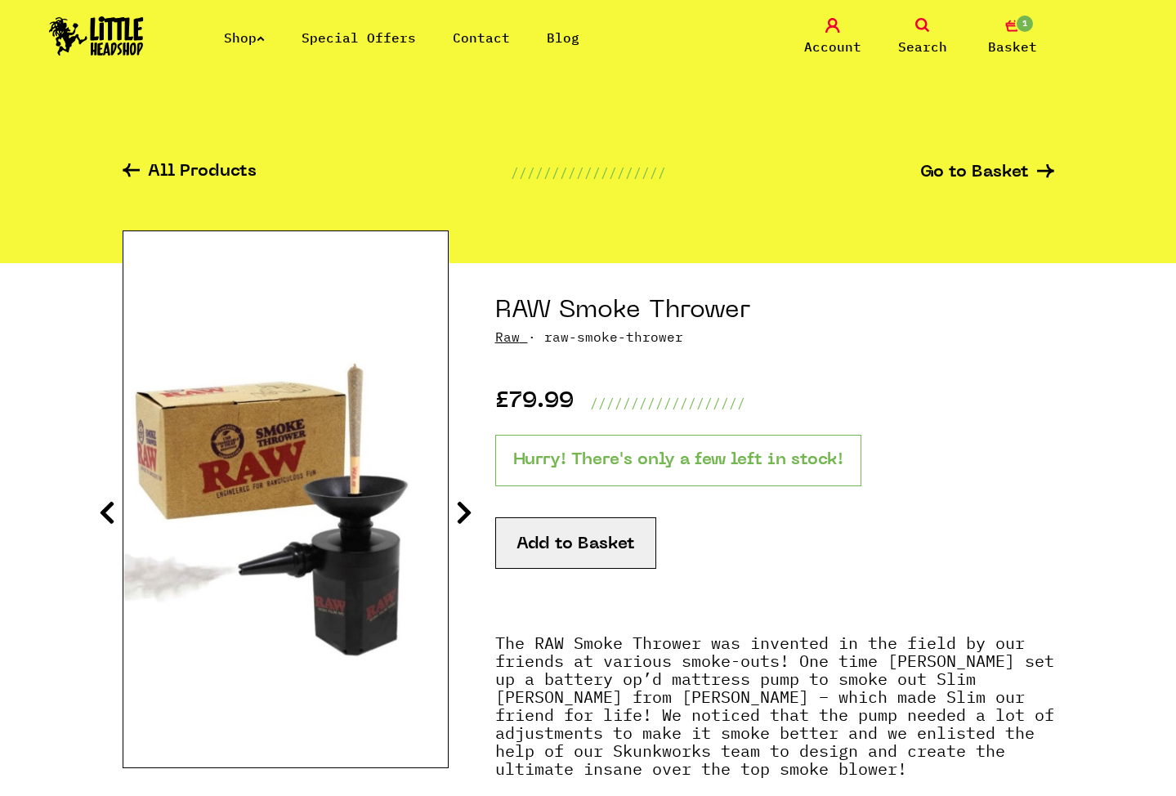
click at [592, 530] on button "Add to Basket" at bounding box center [575, 542] width 161 height 51
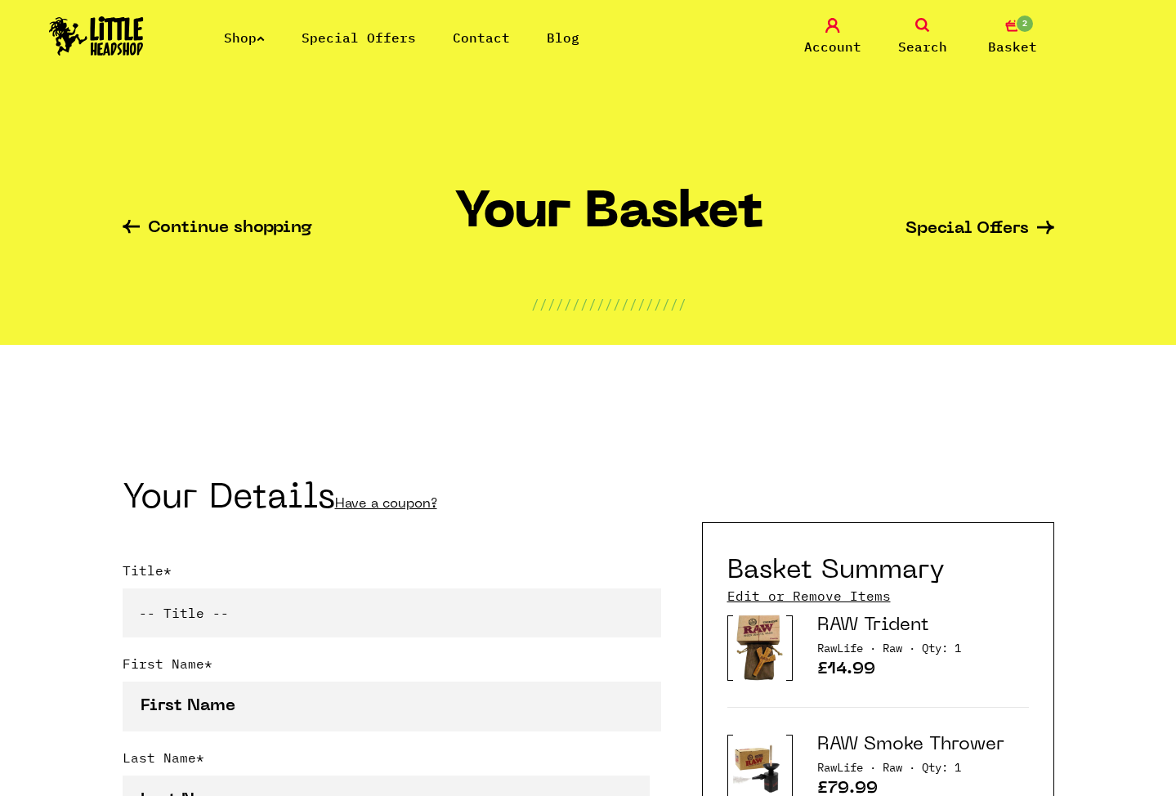
click at [249, 226] on link "Continue shopping" at bounding box center [218, 229] width 190 height 19
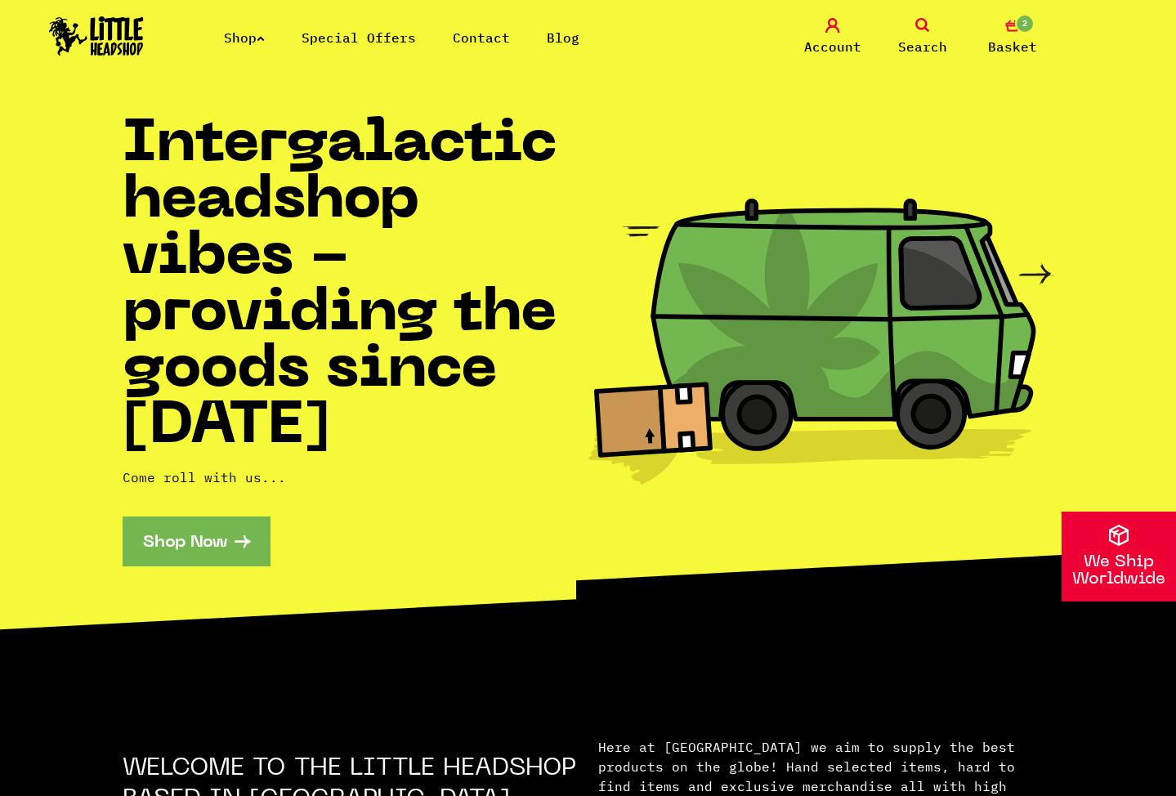
click at [261, 43] on link "Shop" at bounding box center [244, 37] width 41 height 16
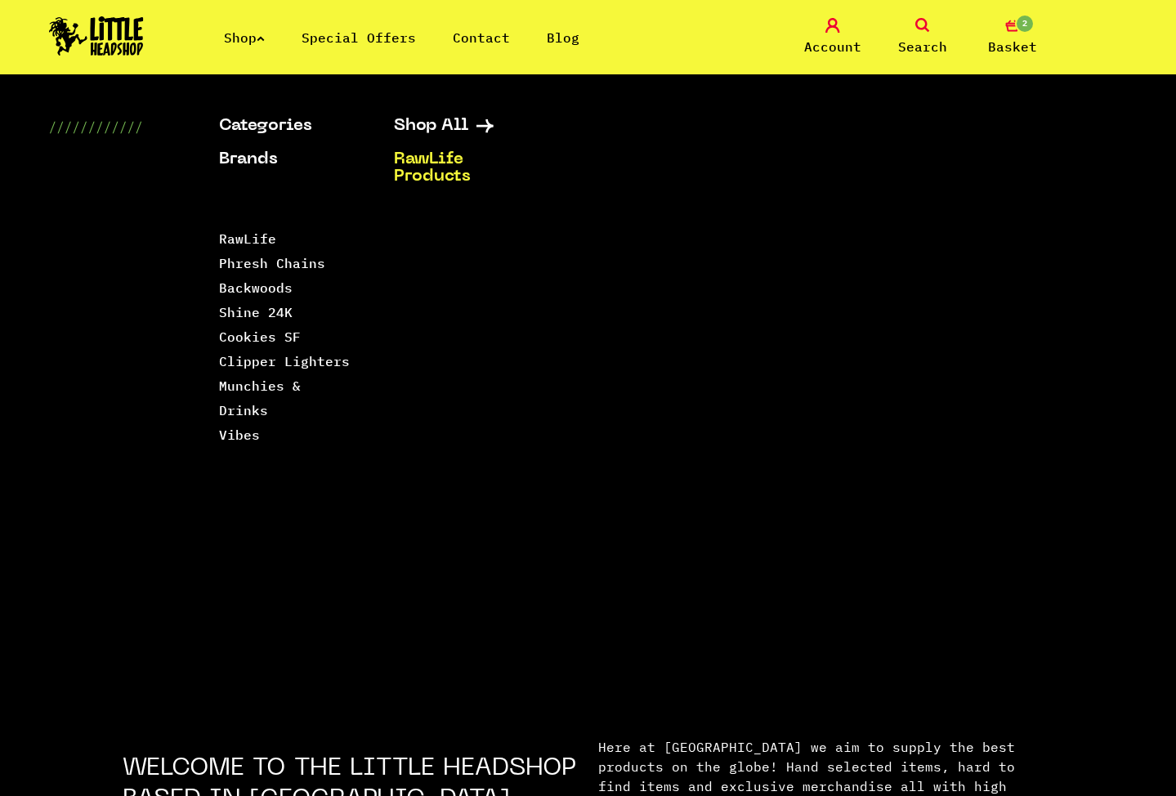
click at [434, 152] on link "RawLife Products" at bounding box center [461, 168] width 134 height 34
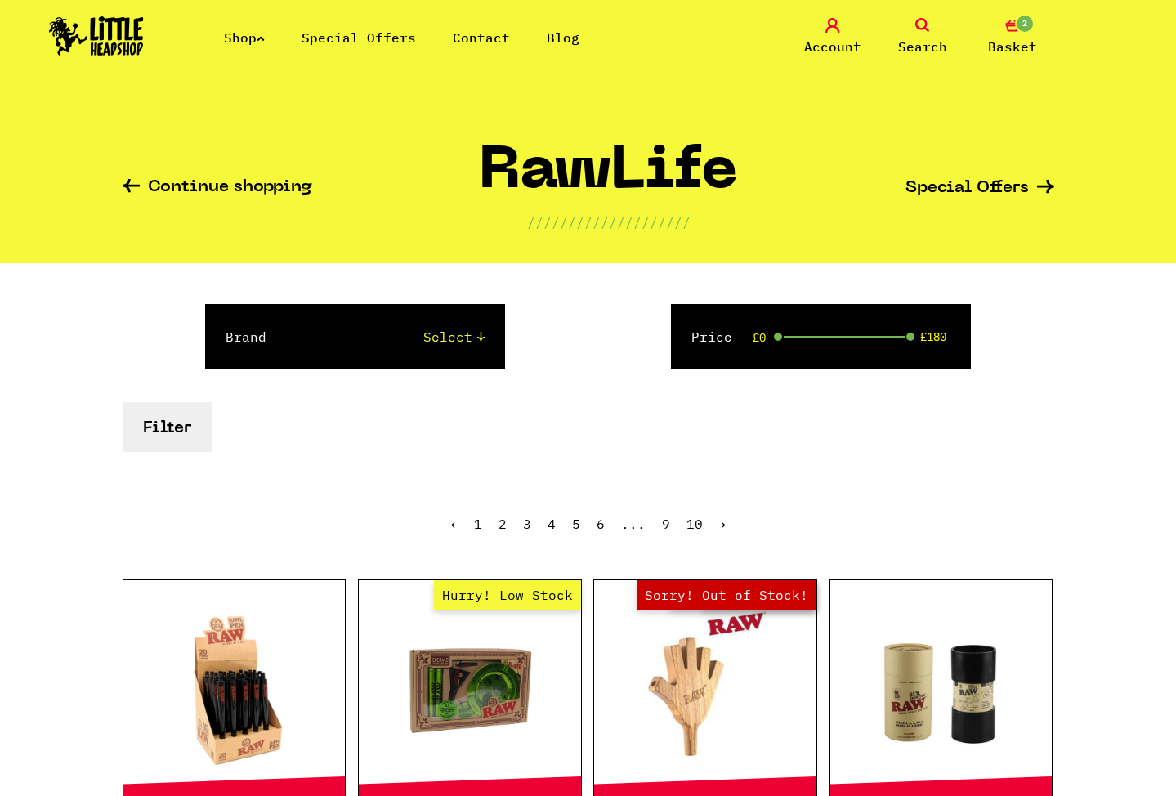
click at [663, 526] on link "9" at bounding box center [666, 524] width 8 height 16
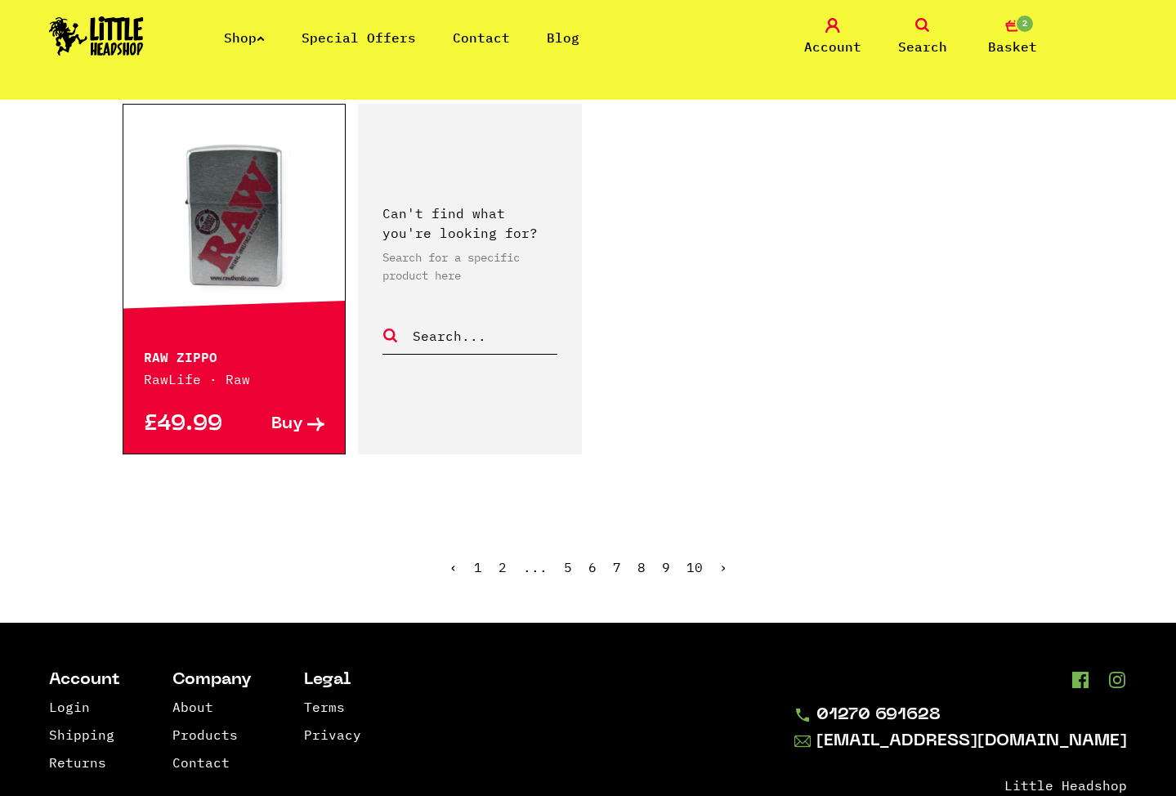
scroll to position [2512, 0]
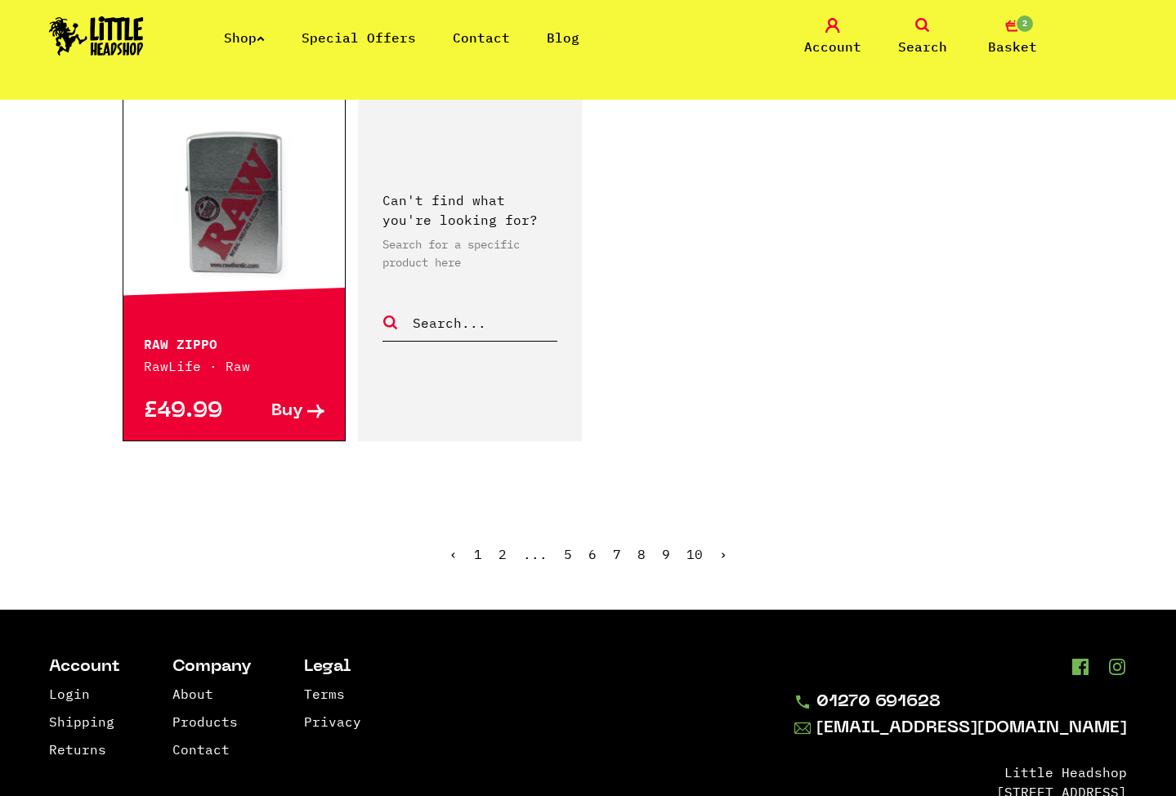
click at [642, 546] on link "8" at bounding box center [641, 554] width 8 height 16
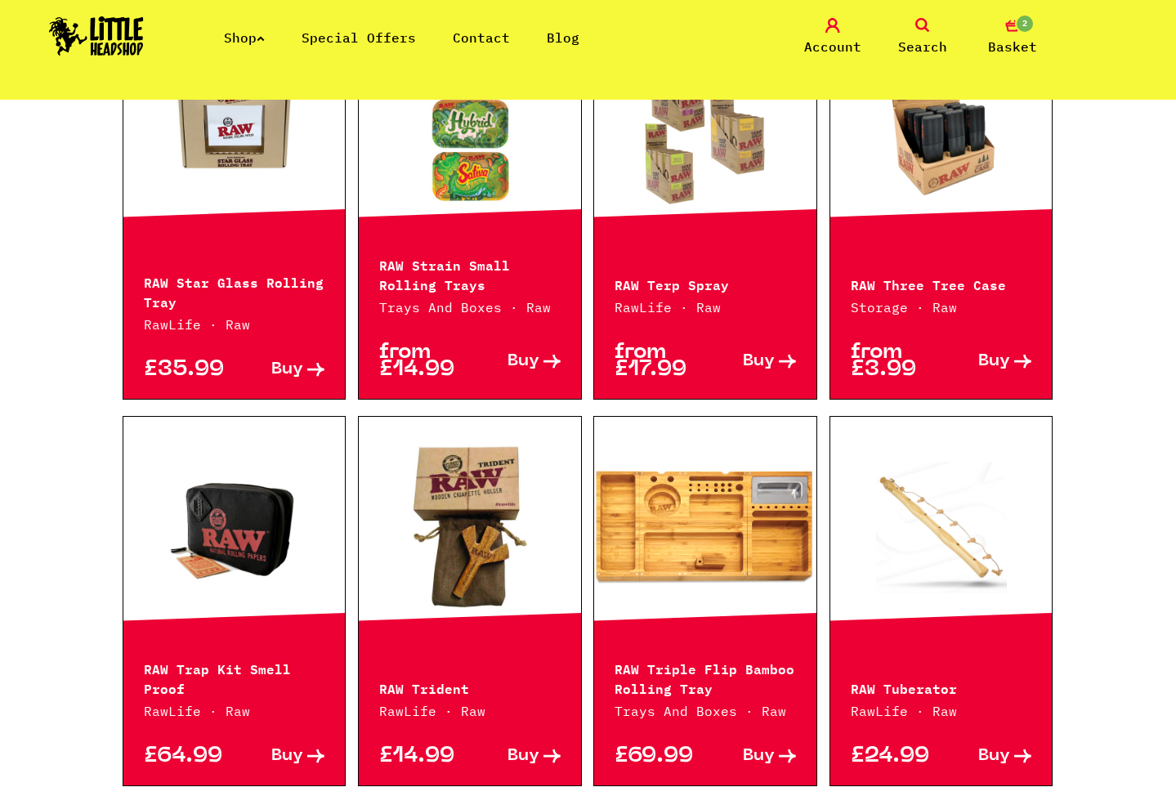
scroll to position [1827, 0]
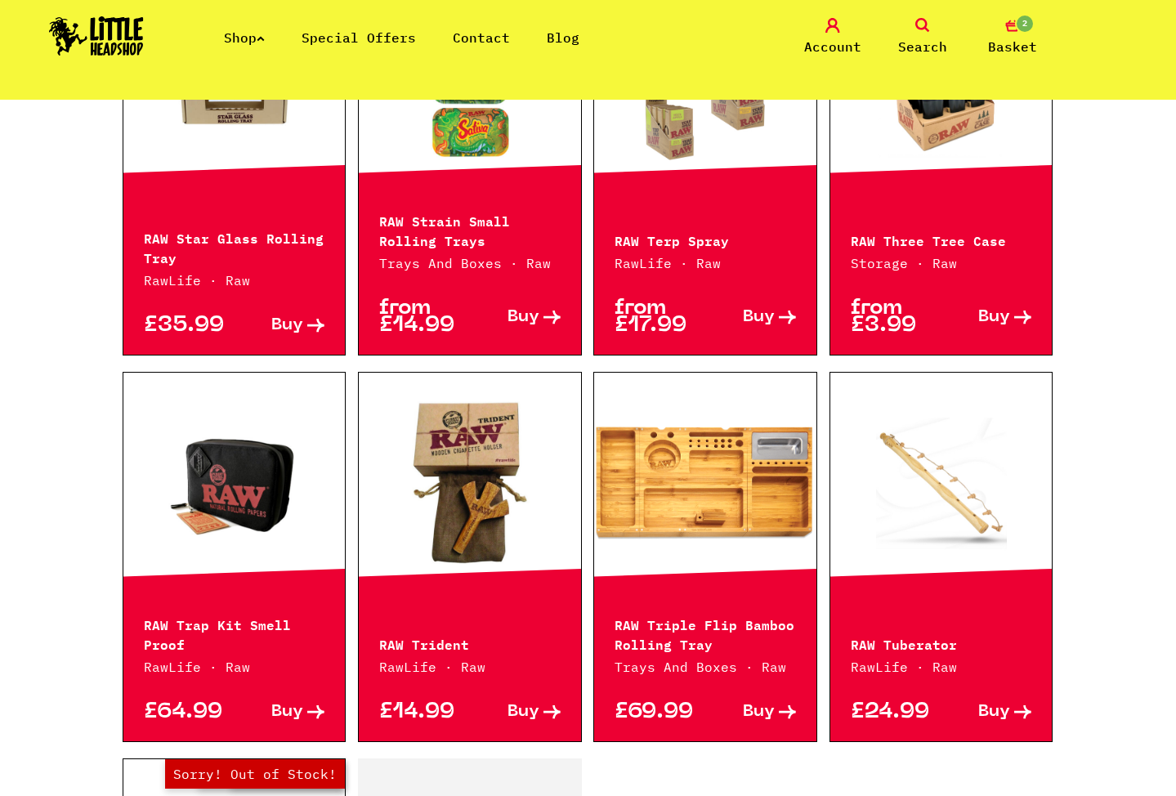
click at [991, 703] on span "Buy" at bounding box center [994, 711] width 32 height 17
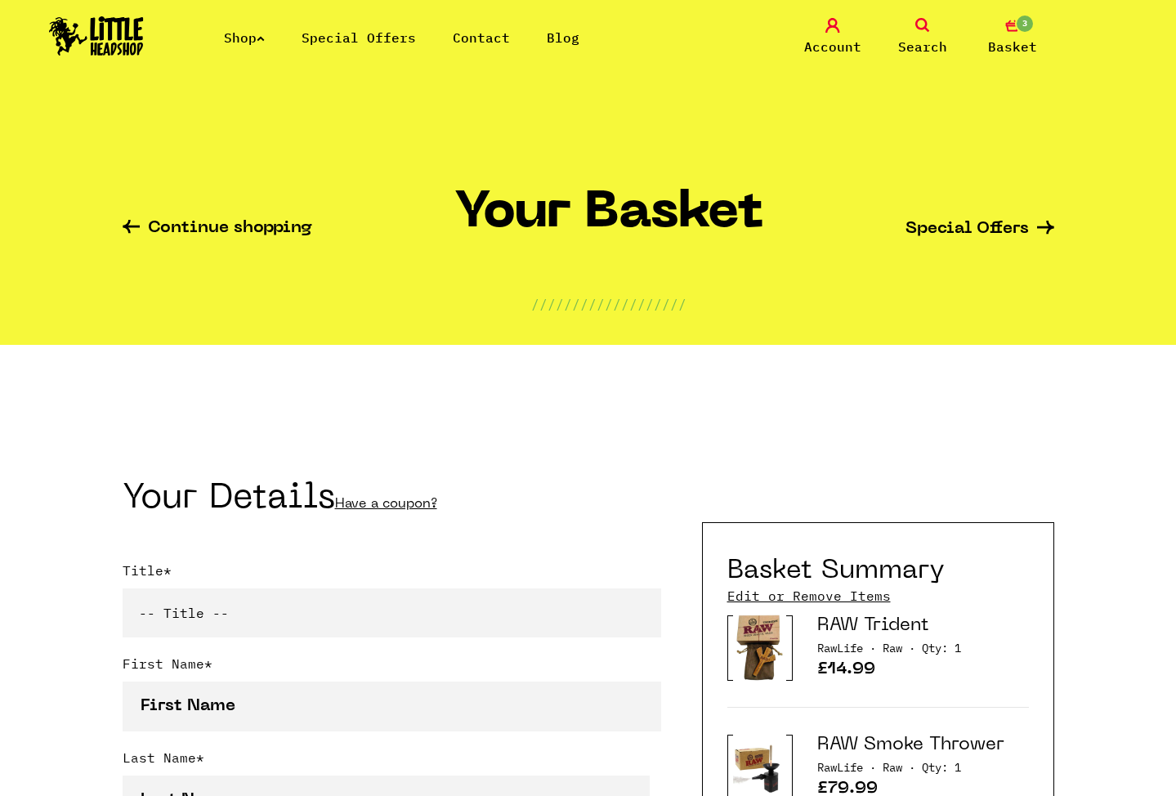
click at [181, 231] on link "Continue shopping" at bounding box center [218, 229] width 190 height 19
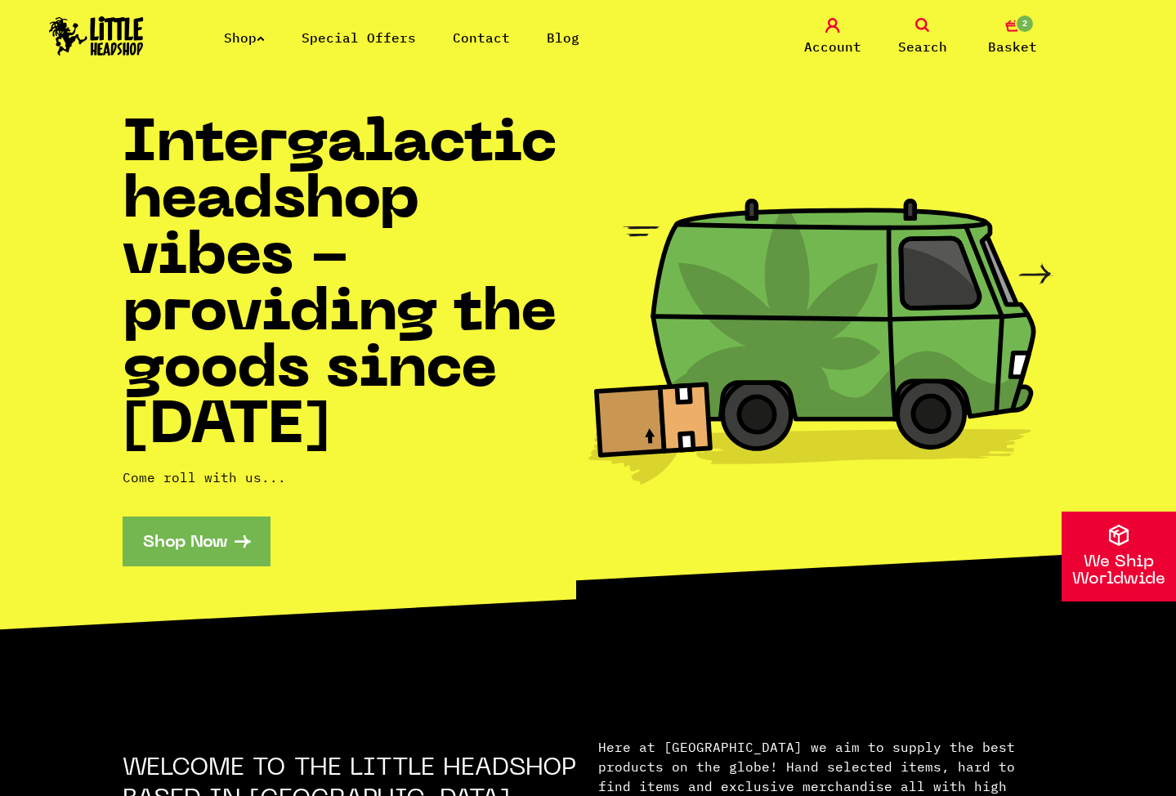
click at [265, 40] on icon at bounding box center [261, 38] width 8 height 7
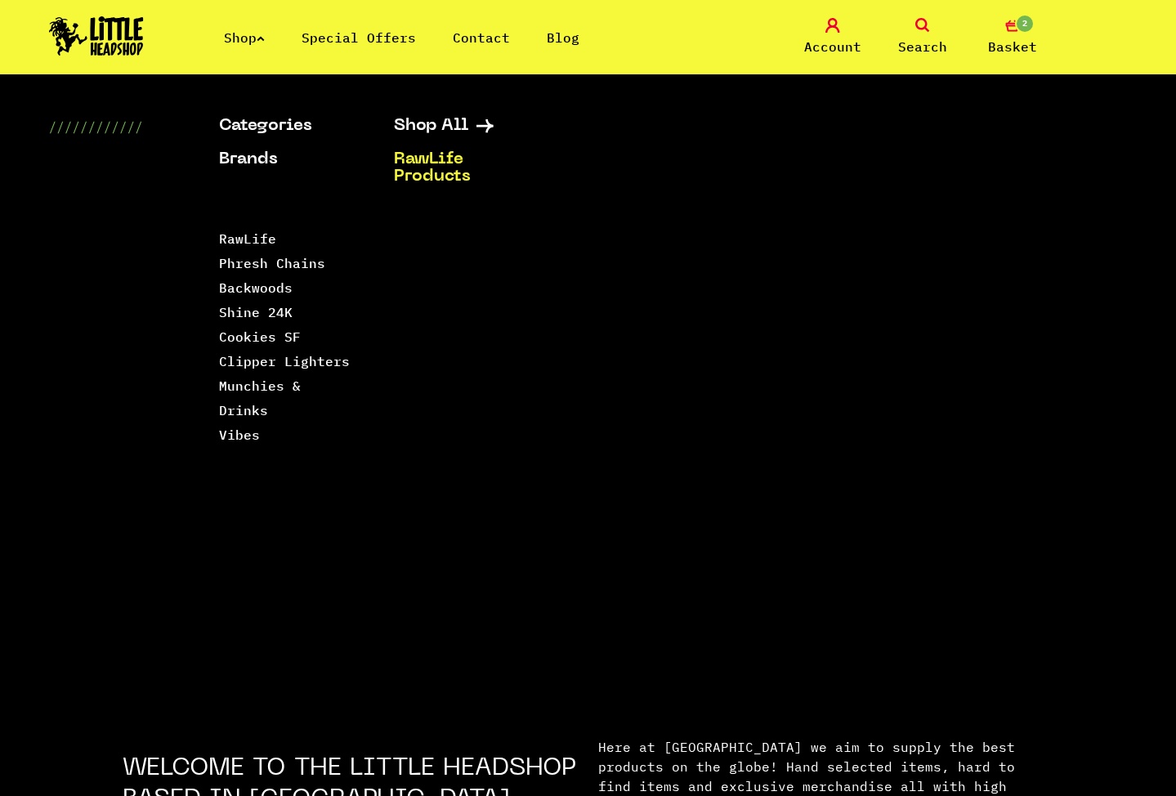
click at [426, 169] on link "RawLife Products" at bounding box center [461, 168] width 134 height 34
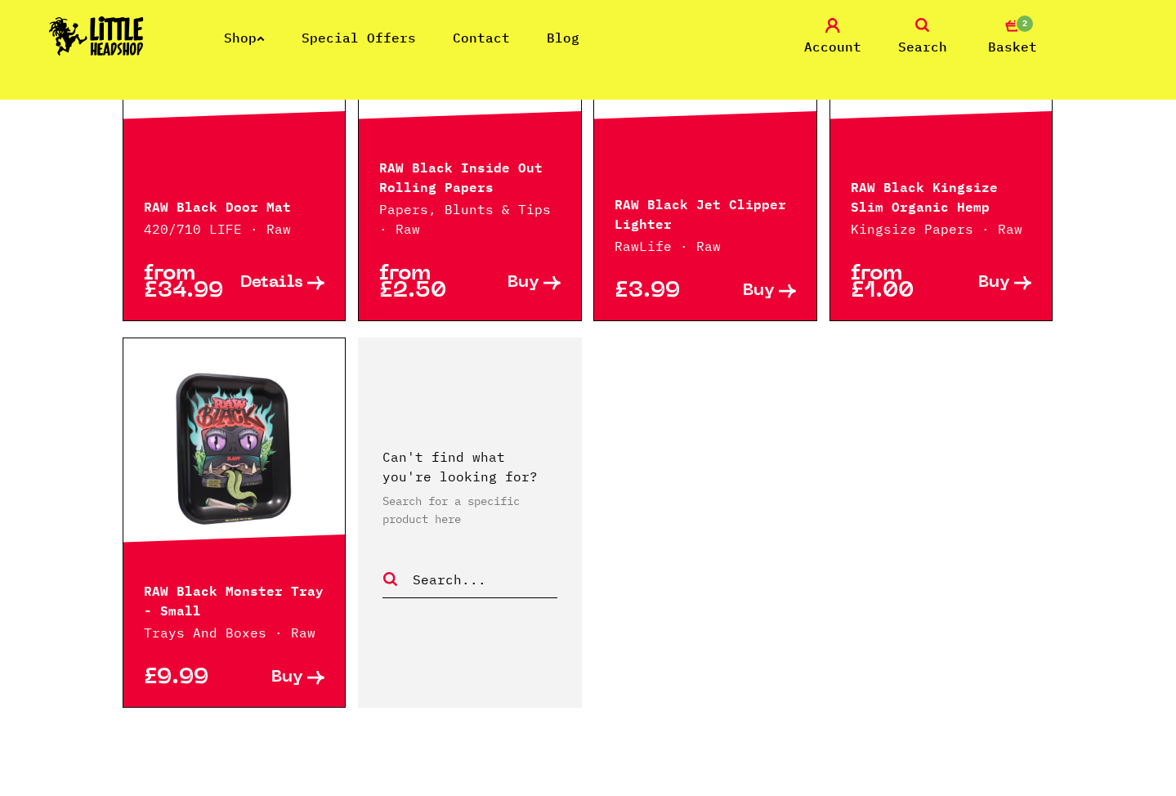
scroll to position [2569, 0]
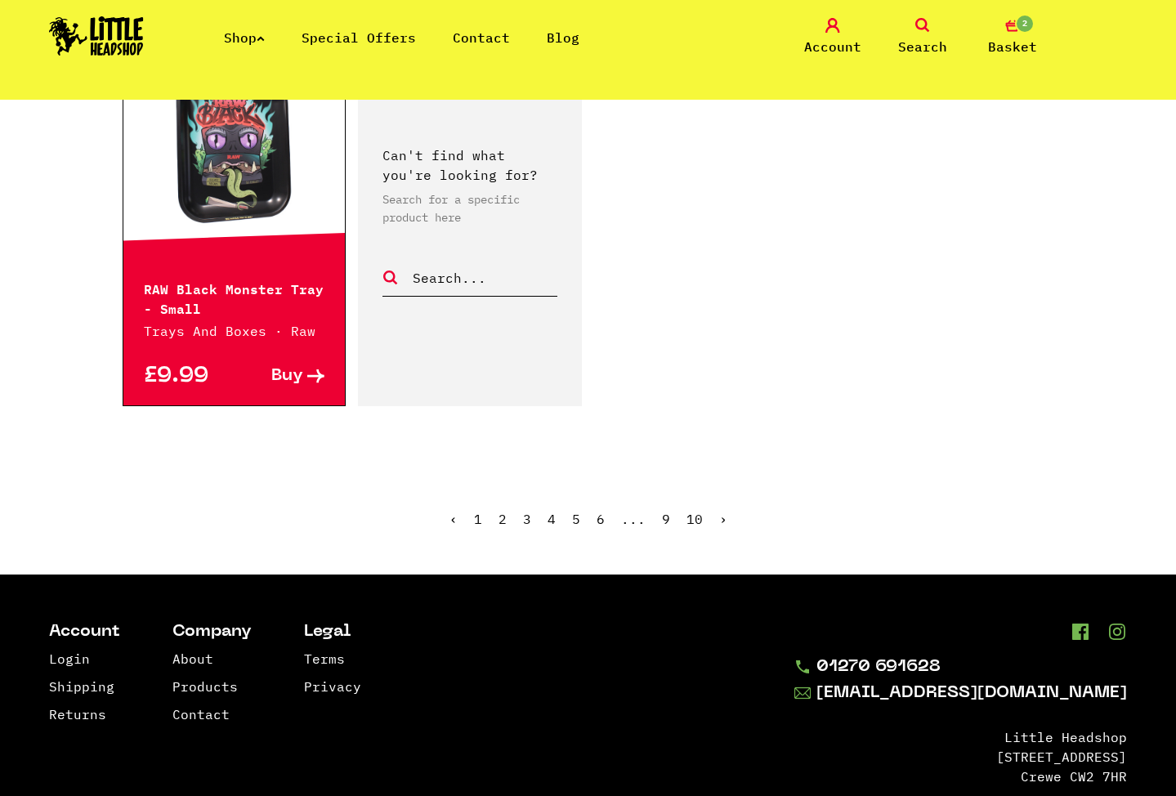
click at [605, 496] on ul "‹ 1 2 3 4 5 6 ... 9 10 ›" at bounding box center [588, 531] width 931 height 70
click at [601, 511] on link "6" at bounding box center [600, 519] width 8 height 16
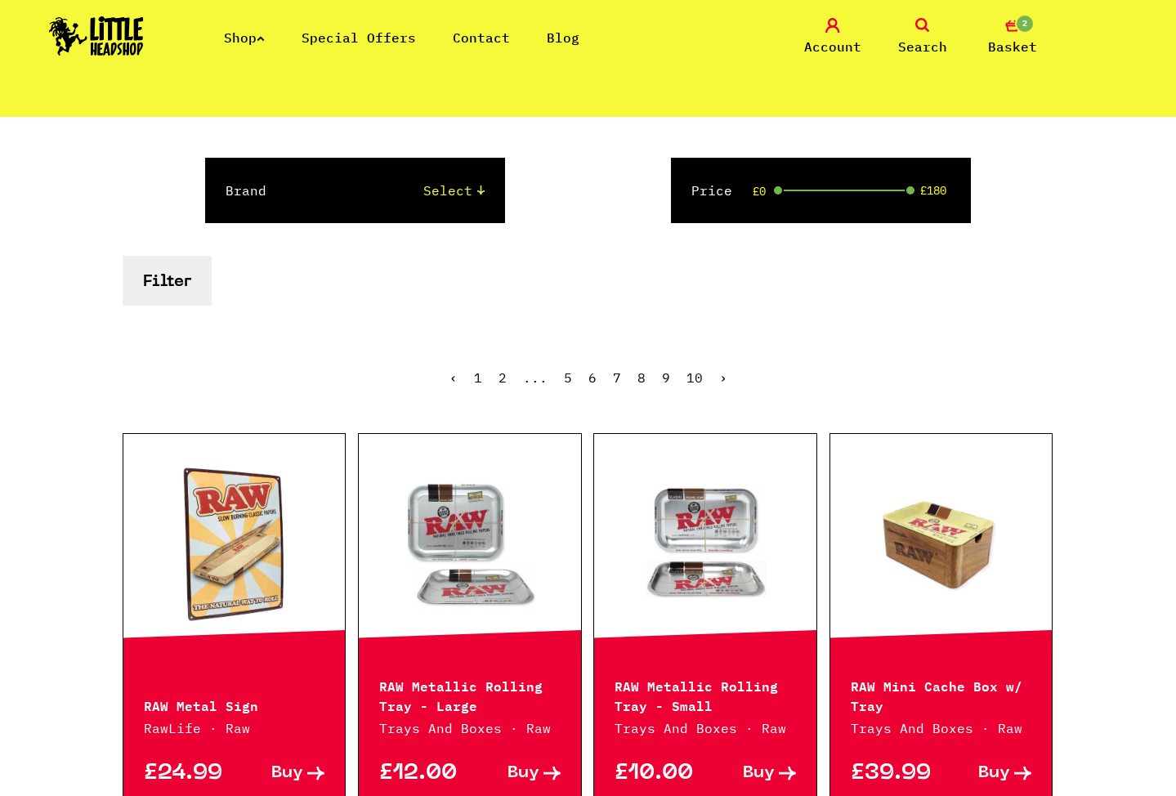
scroll to position [448, 0]
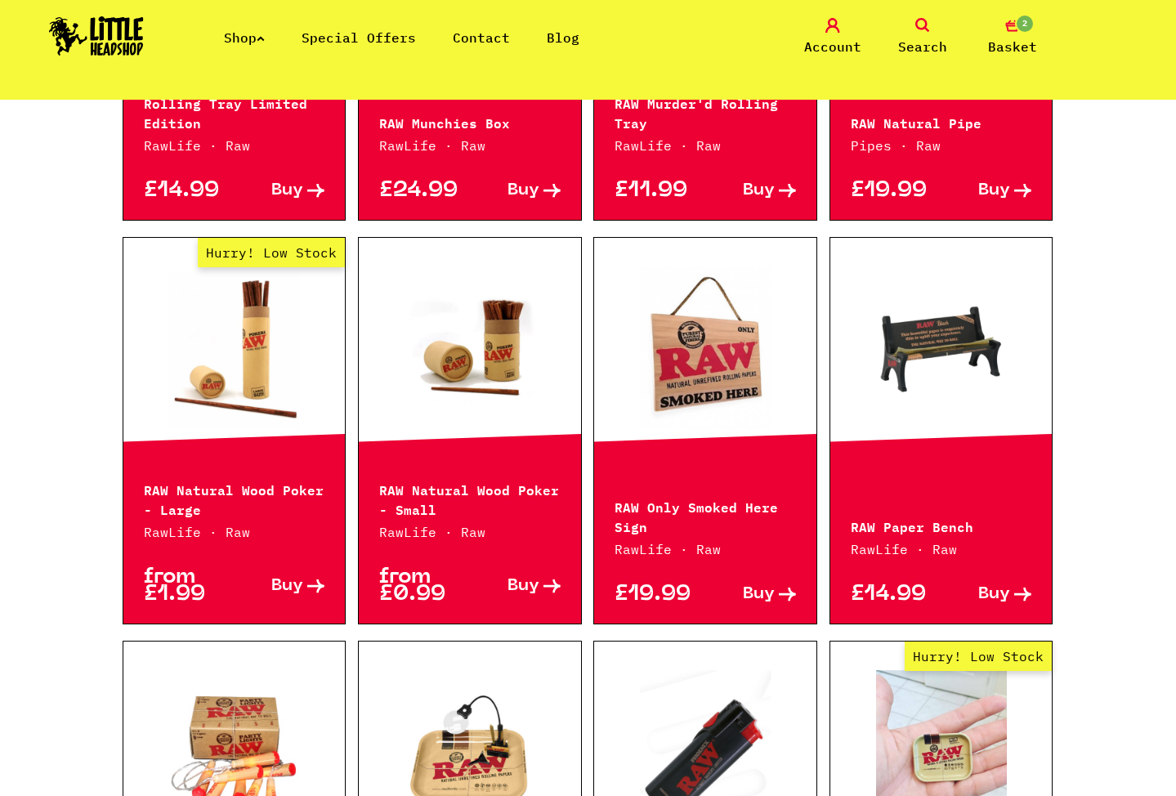
scroll to position [1636, 0]
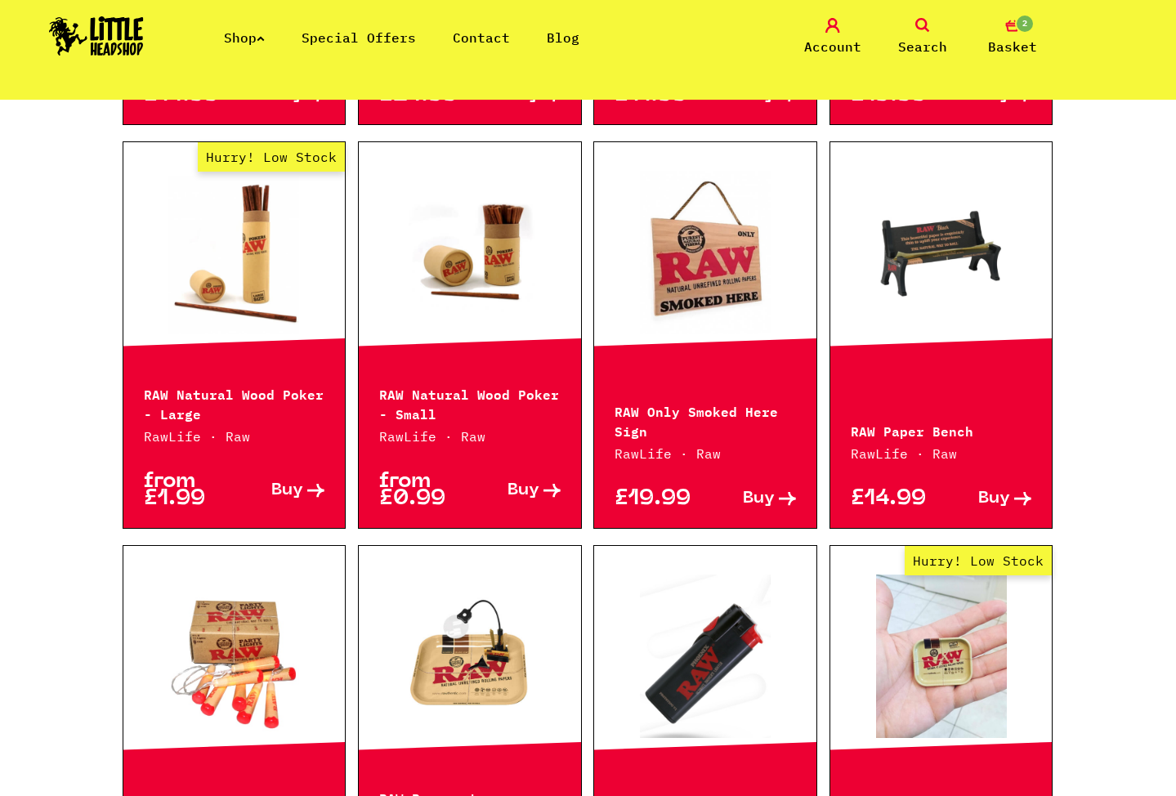
click at [944, 251] on link at bounding box center [941, 252] width 222 height 163
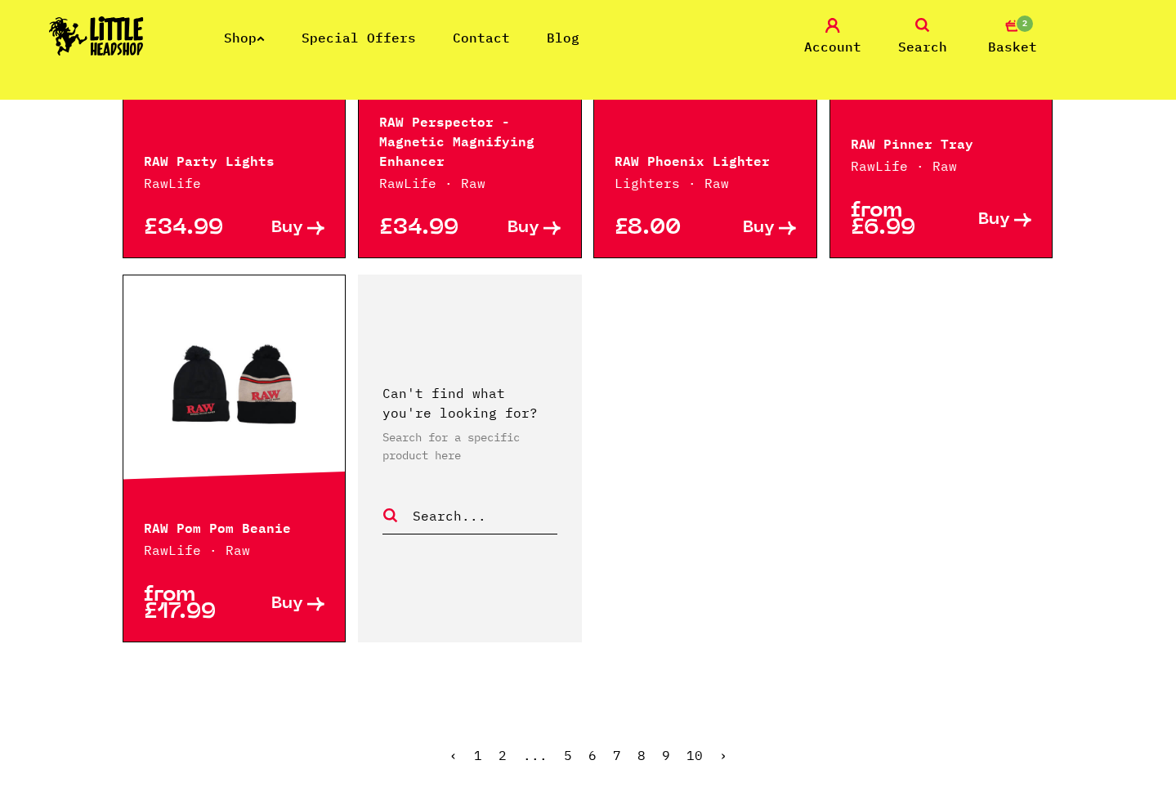
scroll to position [2332, 0]
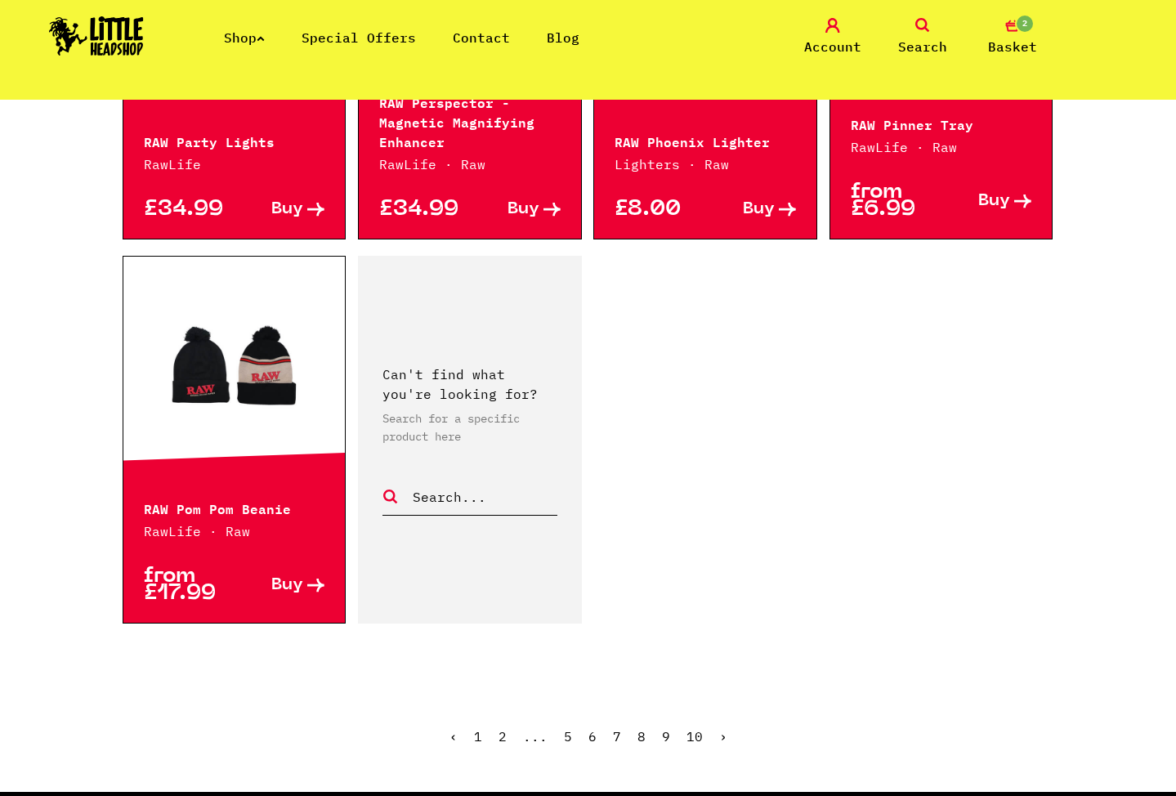
click at [618, 736] on link "7" at bounding box center [617, 736] width 8 height 16
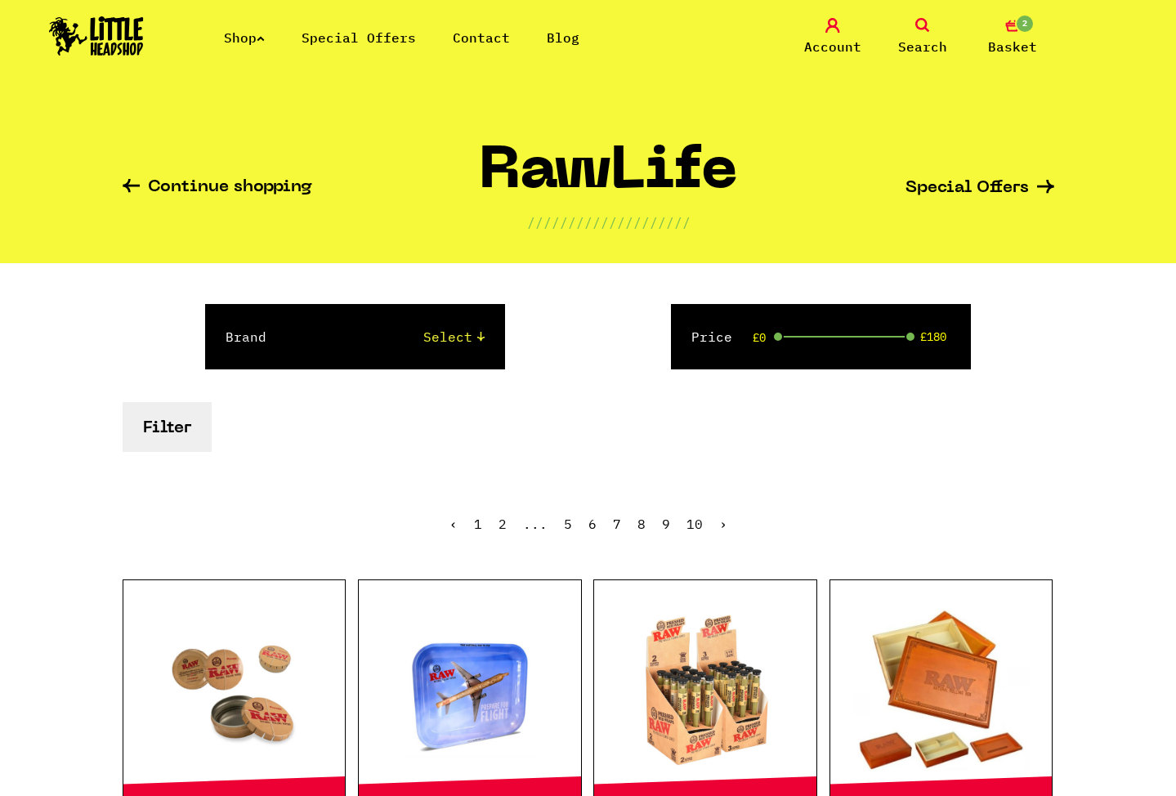
click at [265, 38] on icon at bounding box center [261, 38] width 8 height 7
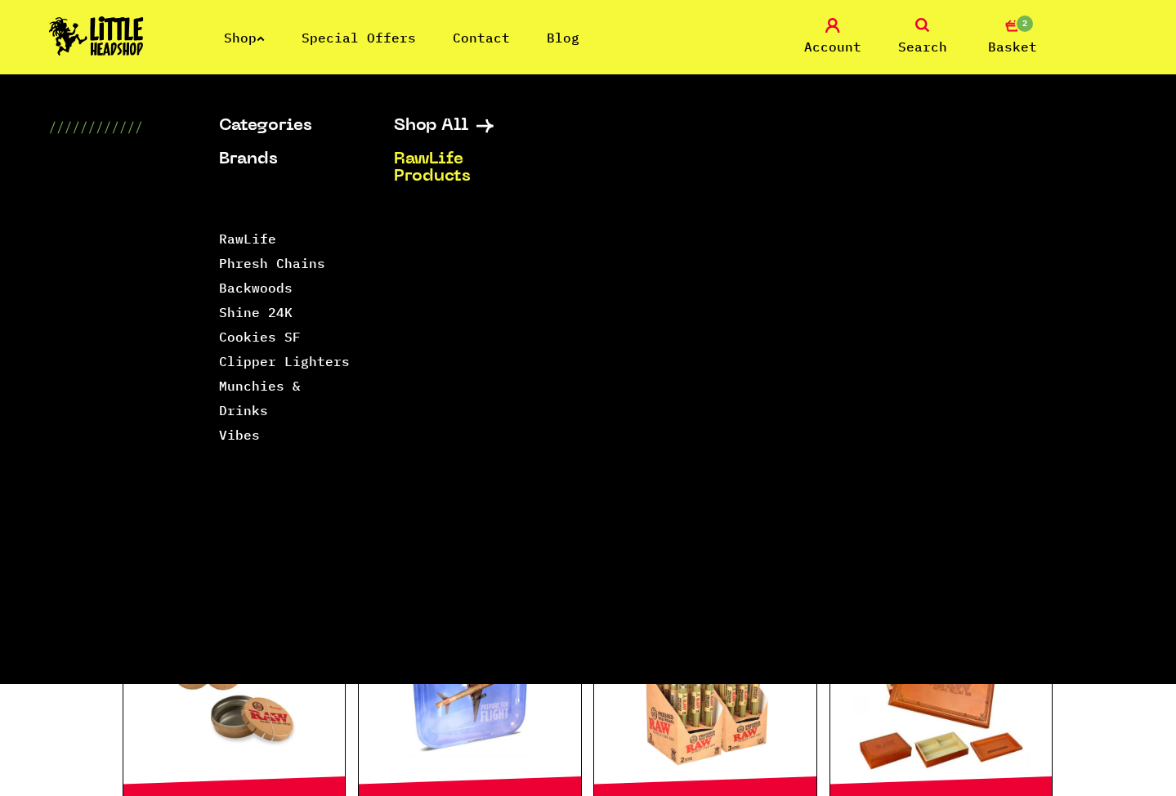
click at [444, 168] on link "RawLife Products" at bounding box center [461, 168] width 134 height 34
